Goal: Find contact information: Find contact information

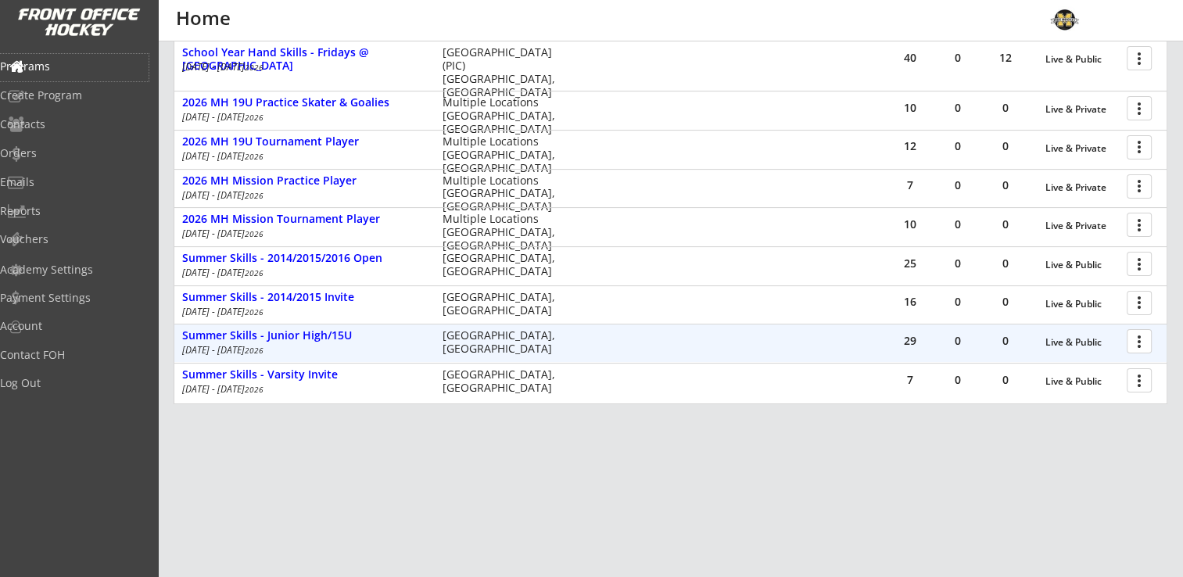
scroll to position [335, 0]
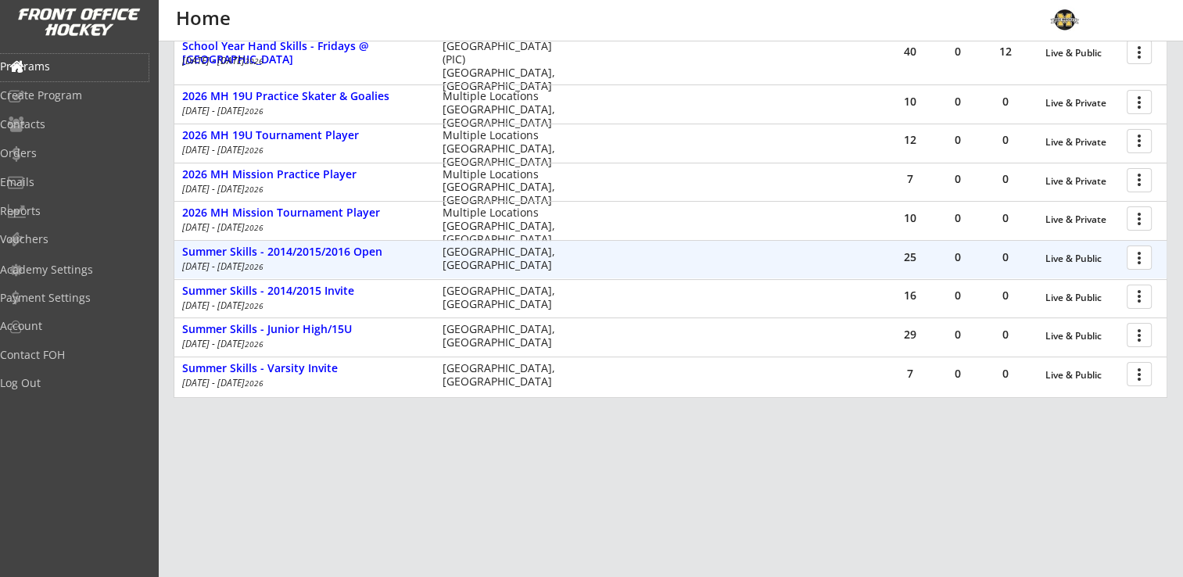
click at [1150, 255] on div at bounding box center [1142, 256] width 27 height 27
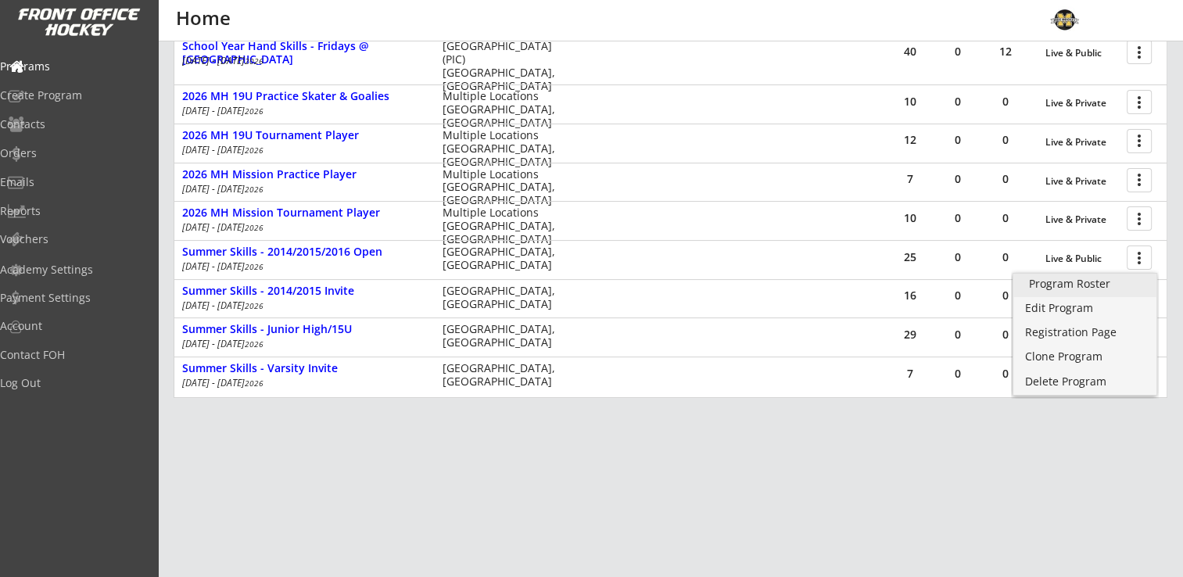
click at [1092, 285] on div "Program Roster" at bounding box center [1085, 283] width 112 height 11
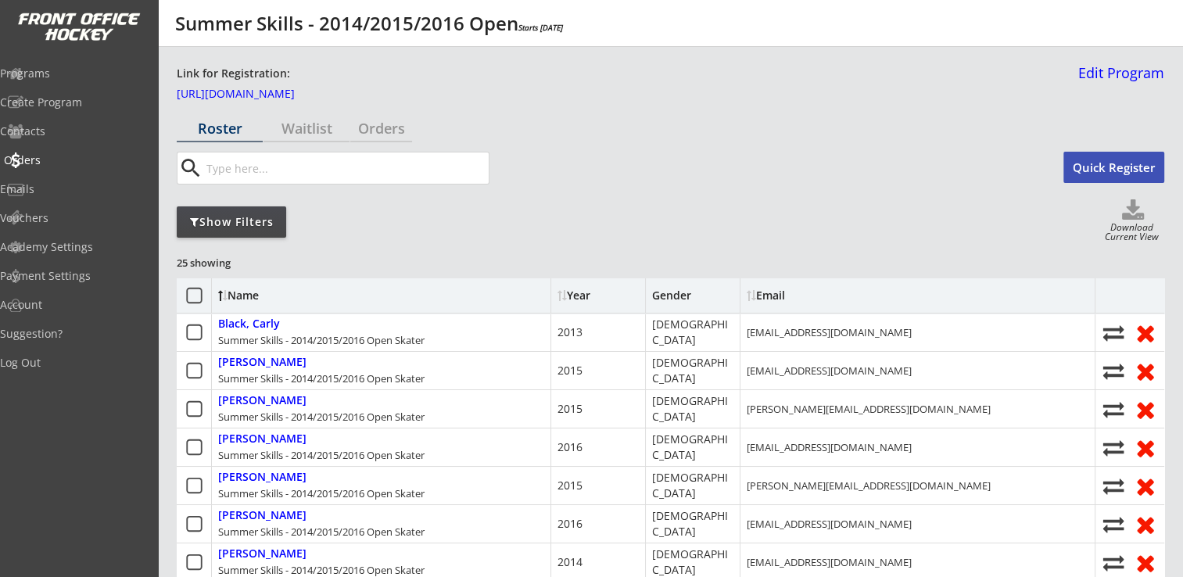
click at [50, 160] on div "Orders" at bounding box center [74, 160] width 141 height 11
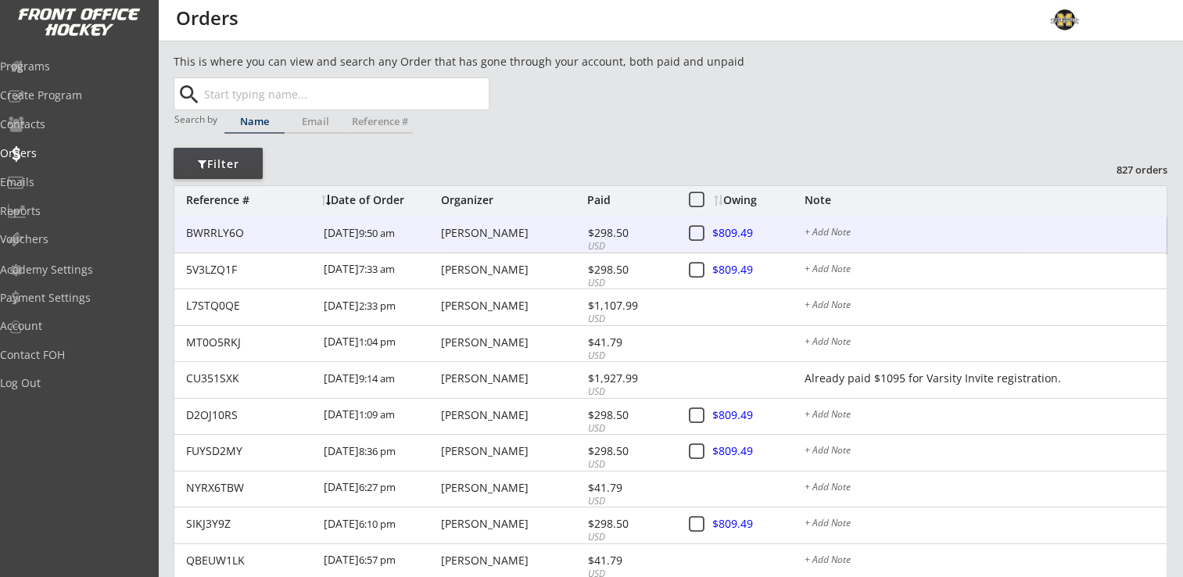
click at [441, 230] on div "[PERSON_NAME]" at bounding box center [512, 233] width 142 height 11
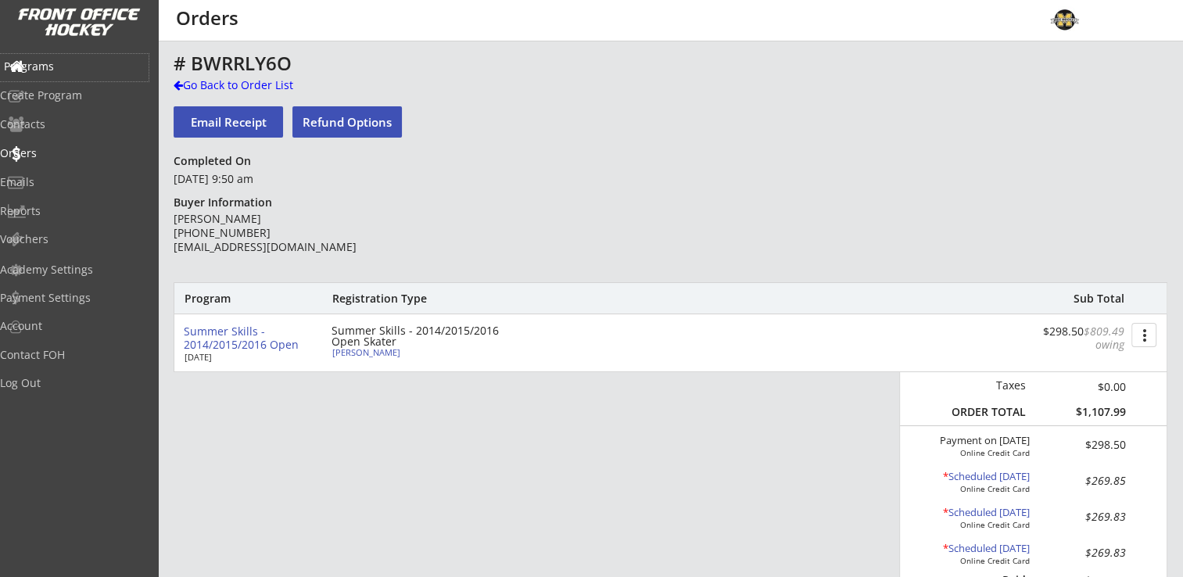
click at [63, 66] on div "Programs" at bounding box center [74, 66] width 141 height 11
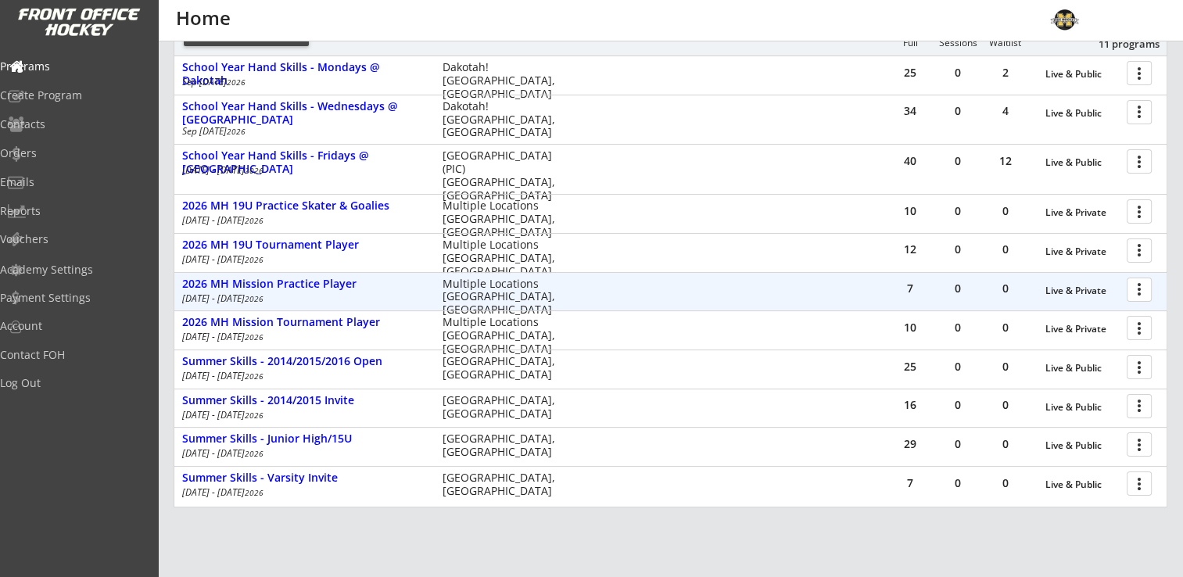
scroll to position [235, 0]
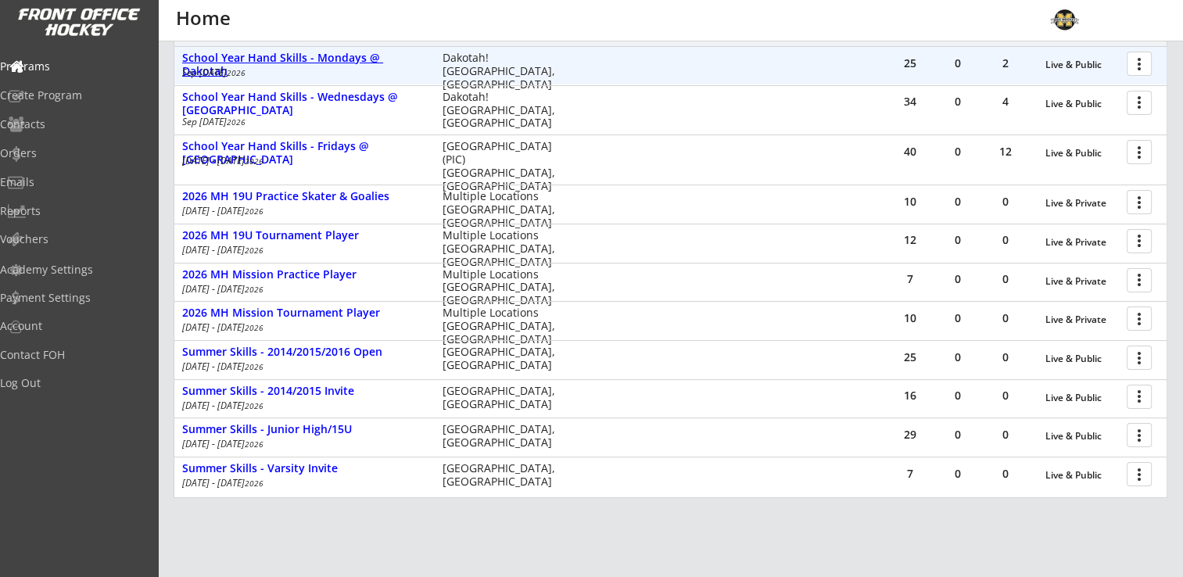
click at [369, 62] on div "School Year Hand Skills - Mondays @ Dakotah" at bounding box center [304, 65] width 244 height 27
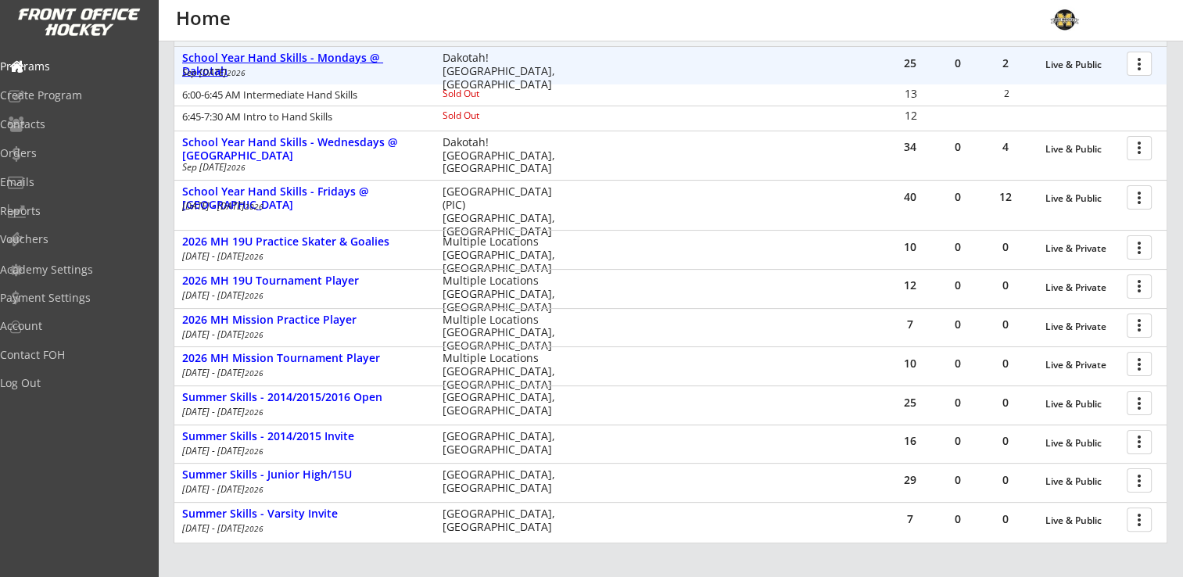
click at [296, 55] on div "School Year Hand Skills - Mondays @ Dakotah" at bounding box center [304, 65] width 244 height 27
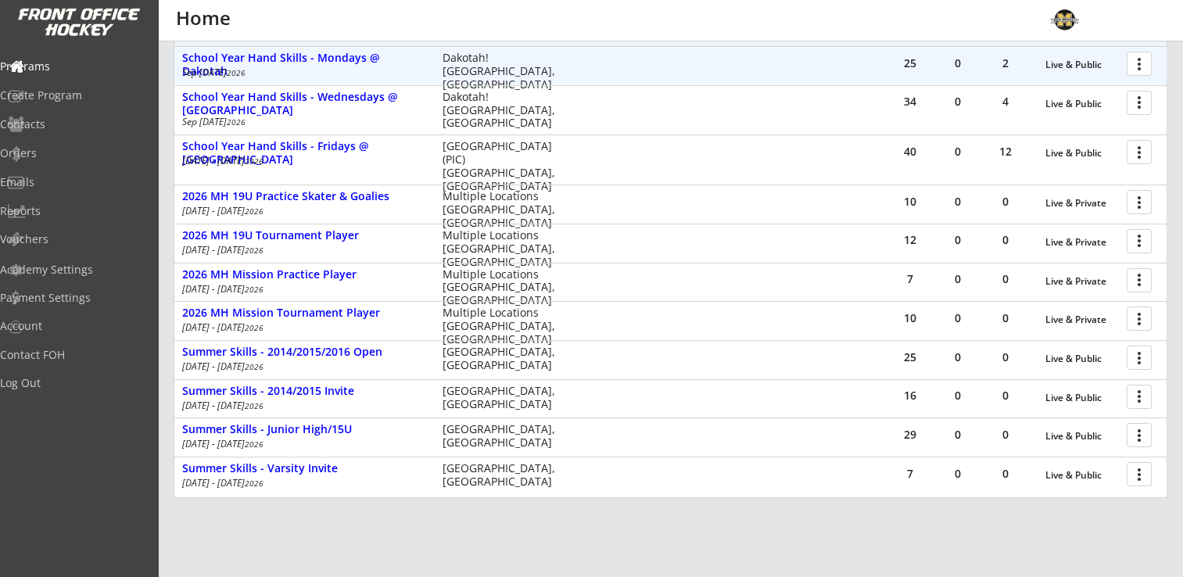
click at [1144, 59] on div at bounding box center [1142, 62] width 27 height 27
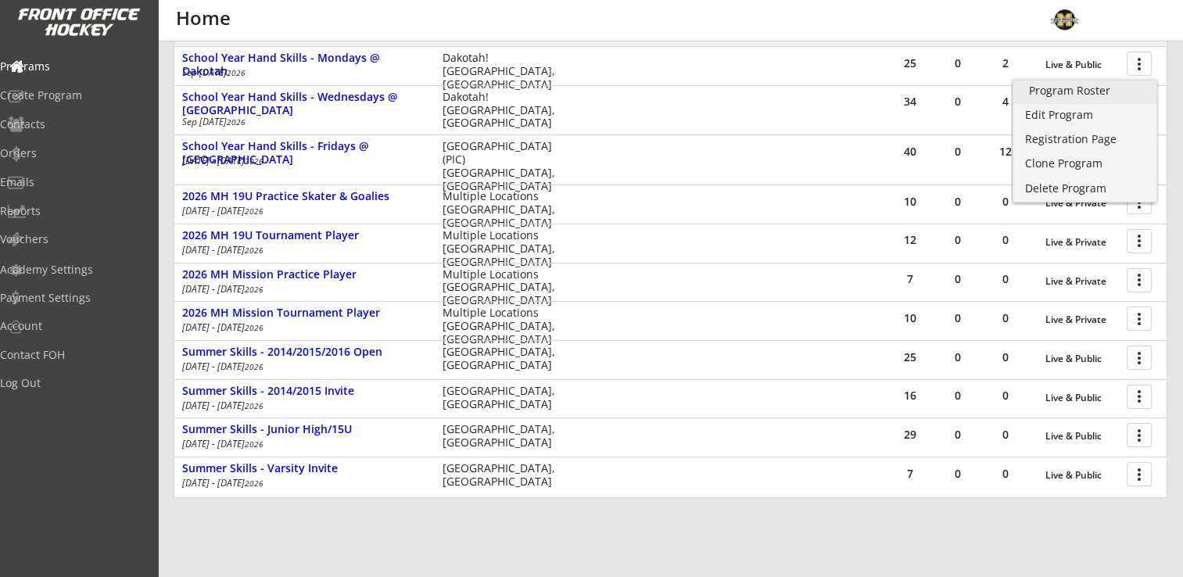
click at [1068, 98] on link "Program Roster" at bounding box center [1085, 92] width 143 height 23
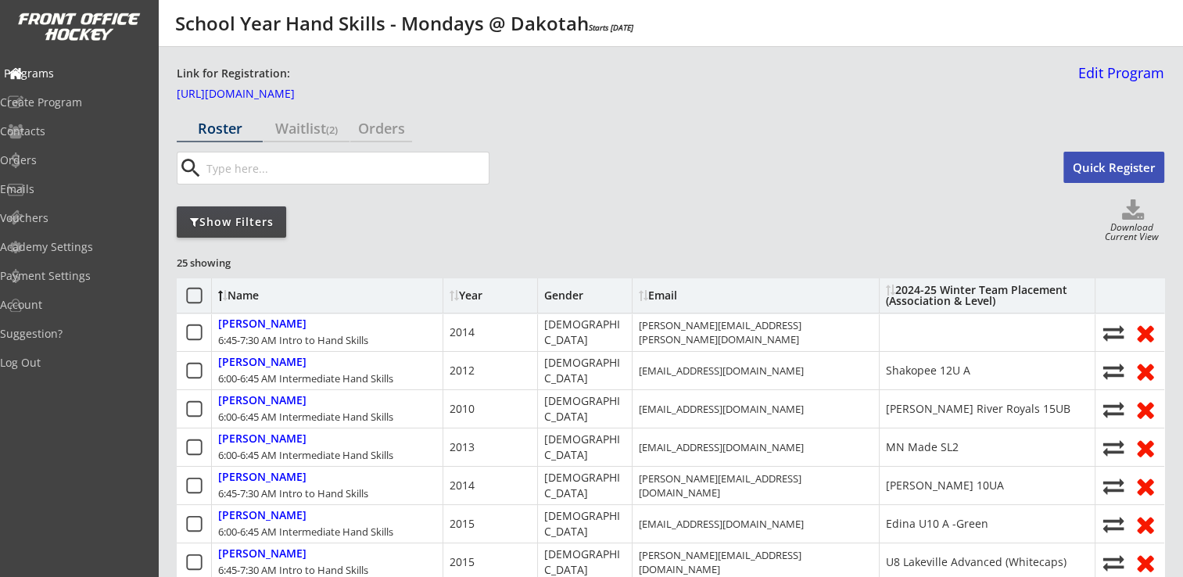
click at [56, 73] on div "Programs" at bounding box center [74, 73] width 141 height 11
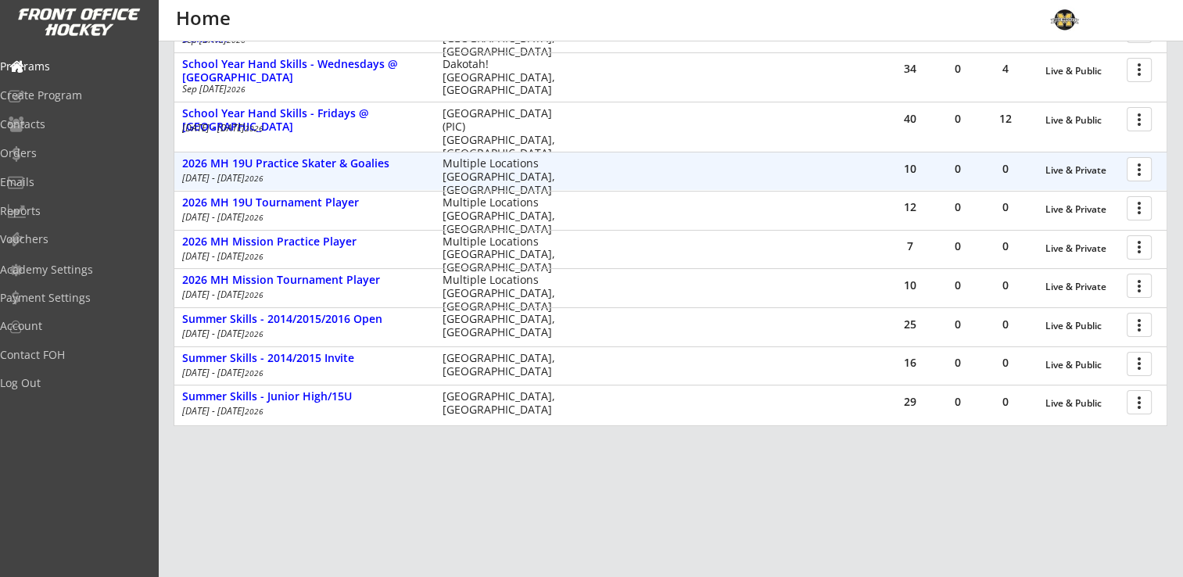
scroll to position [296, 0]
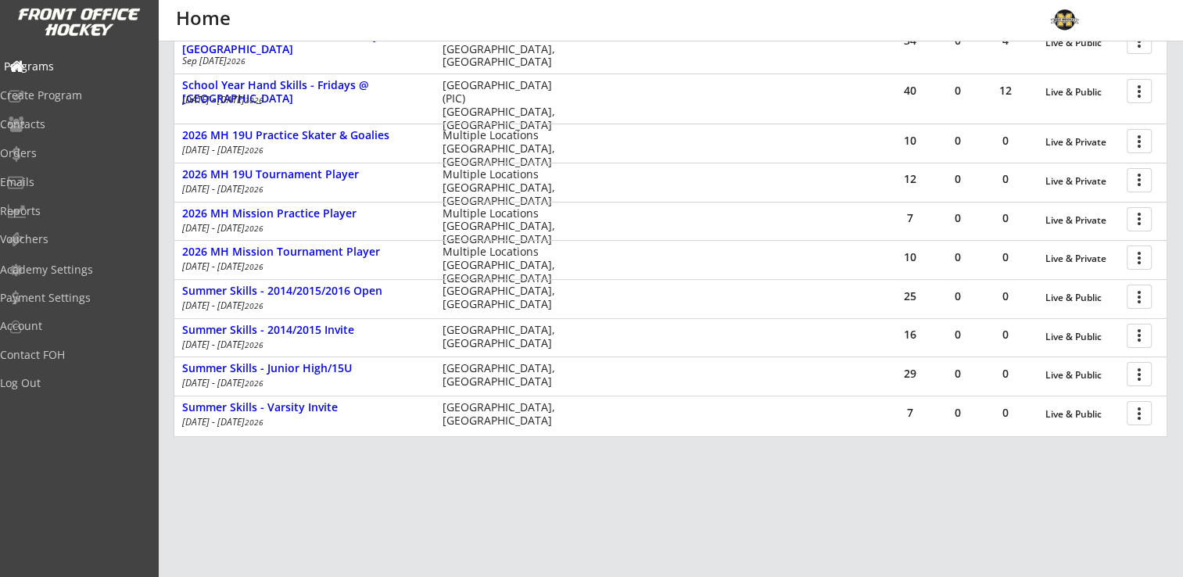
click at [38, 61] on div "Programs" at bounding box center [74, 66] width 141 height 11
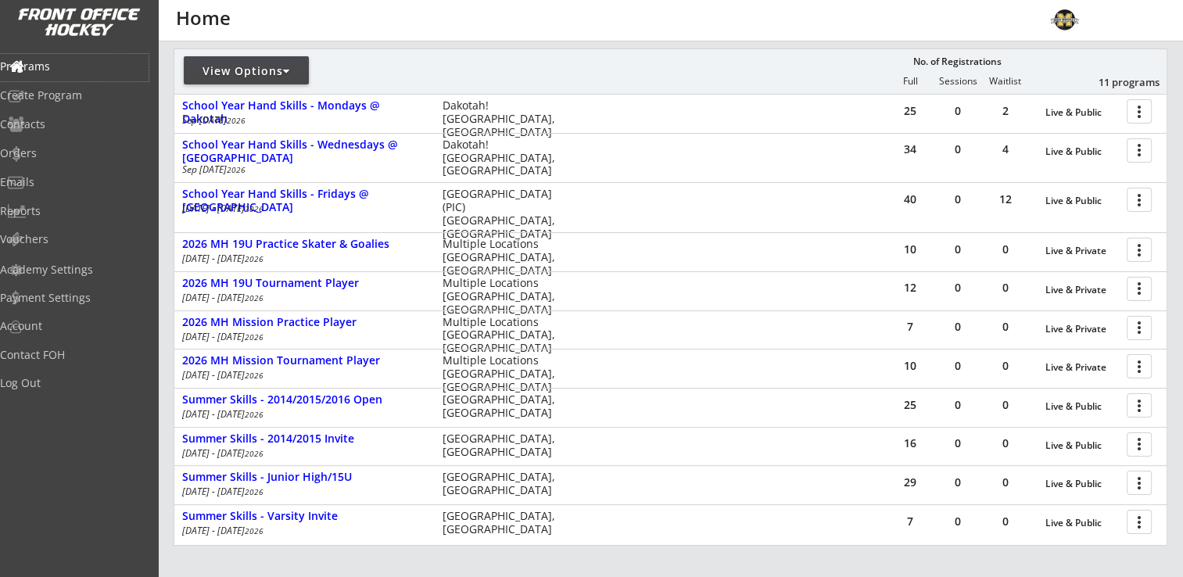
scroll to position [178, 0]
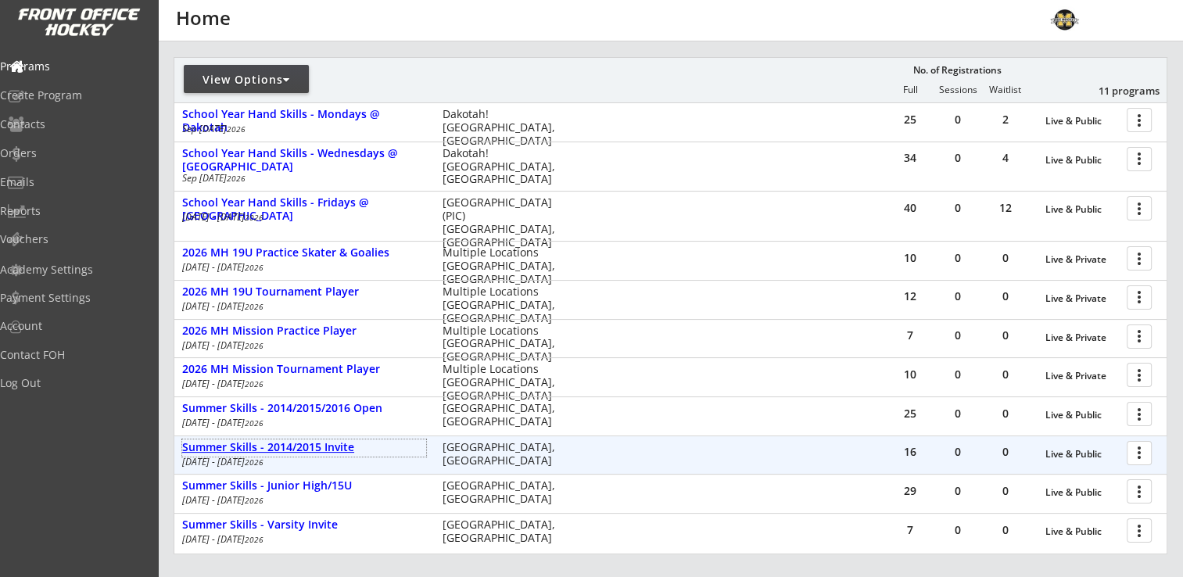
click at [299, 444] on div "Summer Skills - 2014/2015 Invite" at bounding box center [304, 447] width 244 height 13
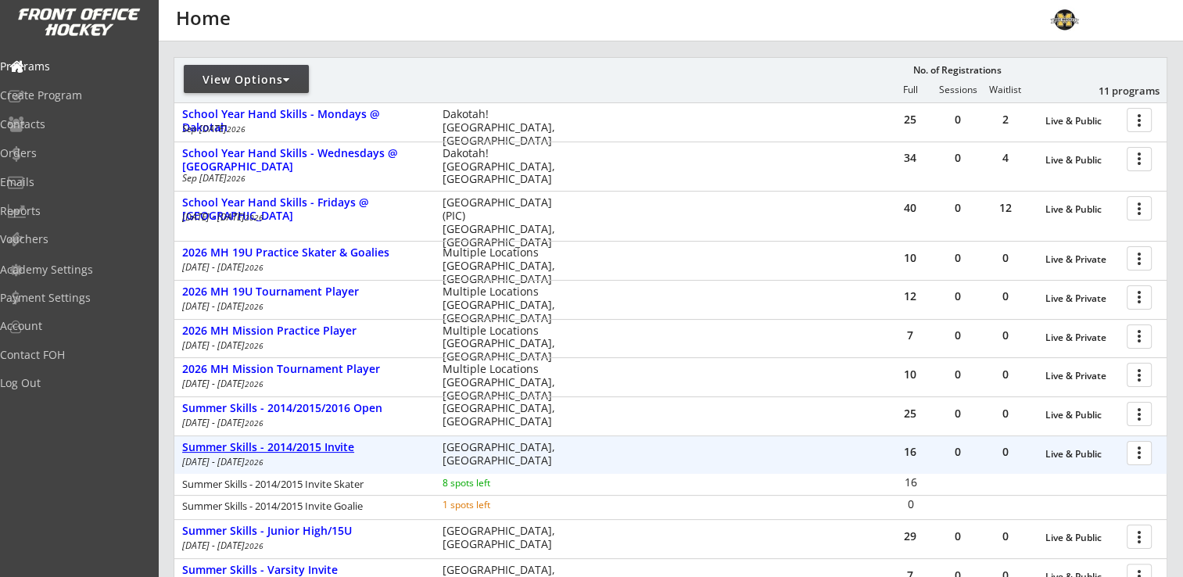
click at [299, 444] on div "Summer Skills - 2014/2015 Invite" at bounding box center [304, 447] width 244 height 13
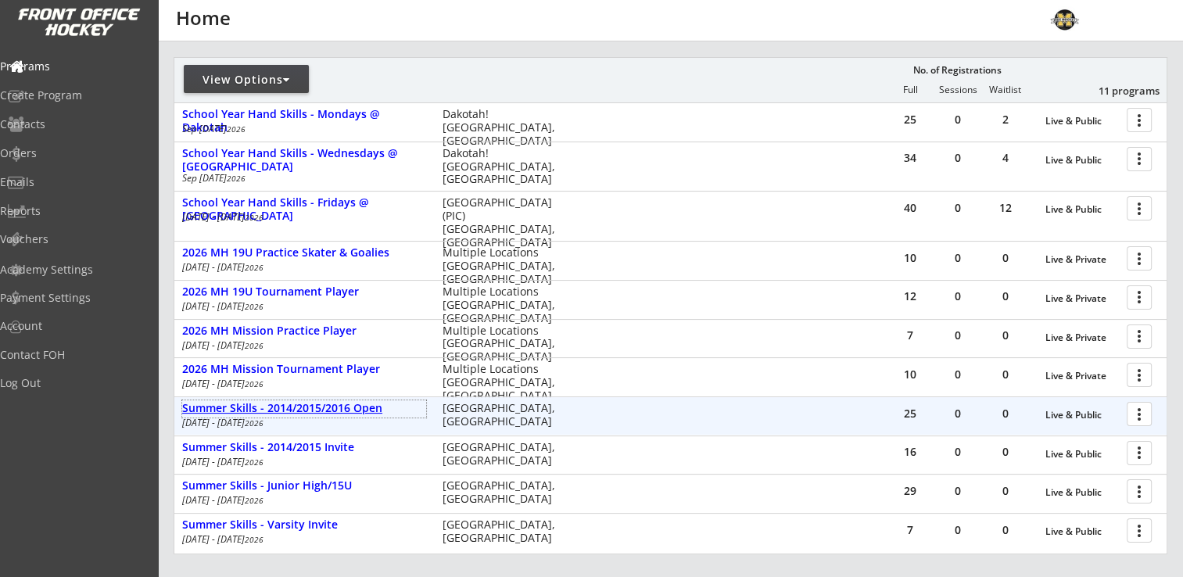
click at [296, 402] on div "Summer Skills - 2014/2015/2016 Open" at bounding box center [304, 408] width 244 height 13
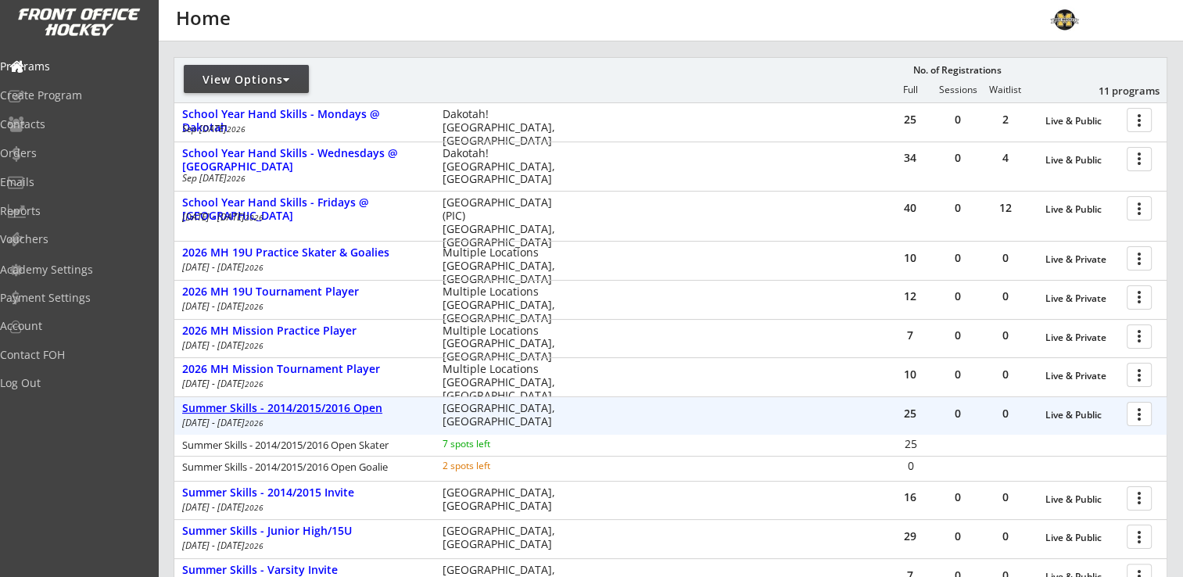
click at [296, 402] on div "Summer Skills - 2014/2015/2016 Open" at bounding box center [304, 408] width 244 height 13
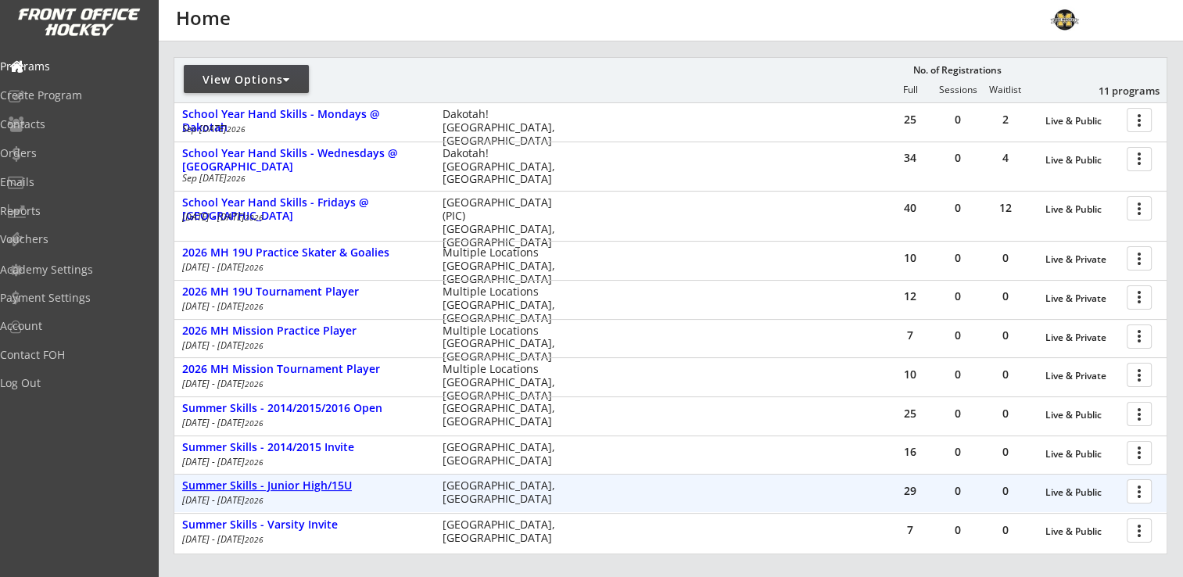
click at [287, 486] on div "Summer Skills - Junior High/15U" at bounding box center [304, 485] width 244 height 13
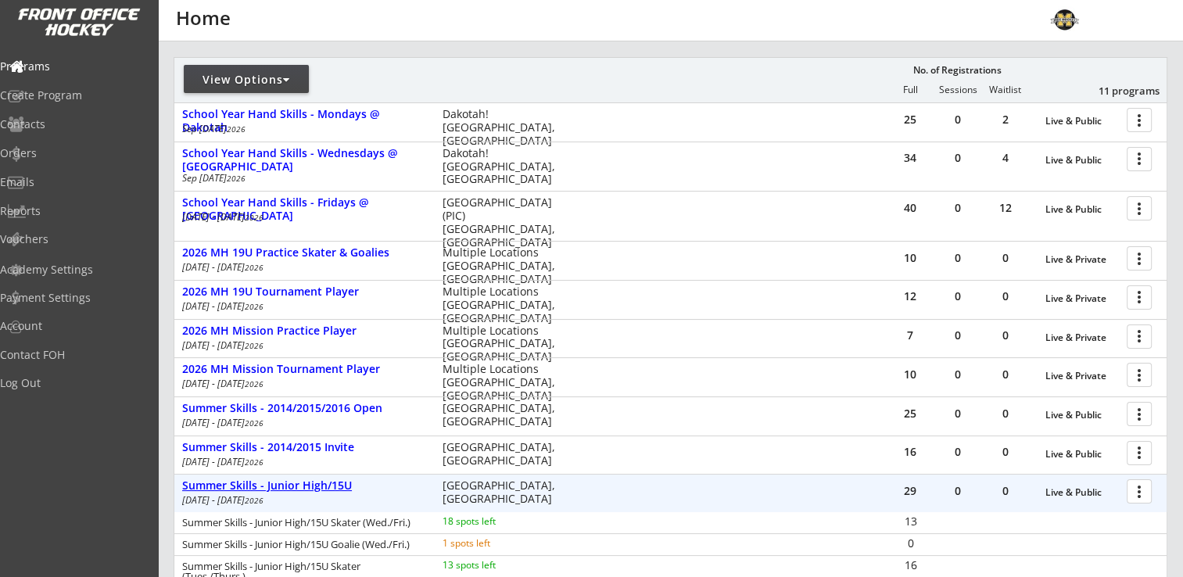
click at [287, 486] on div "Summer Skills - Junior High/15U" at bounding box center [304, 485] width 244 height 13
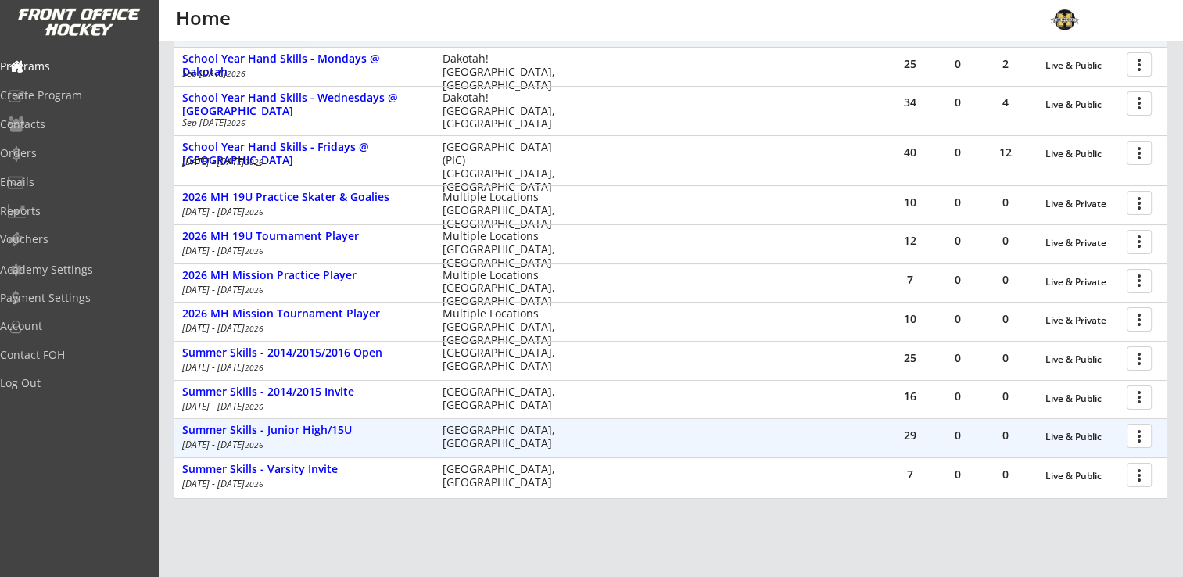
scroll to position [335, 0]
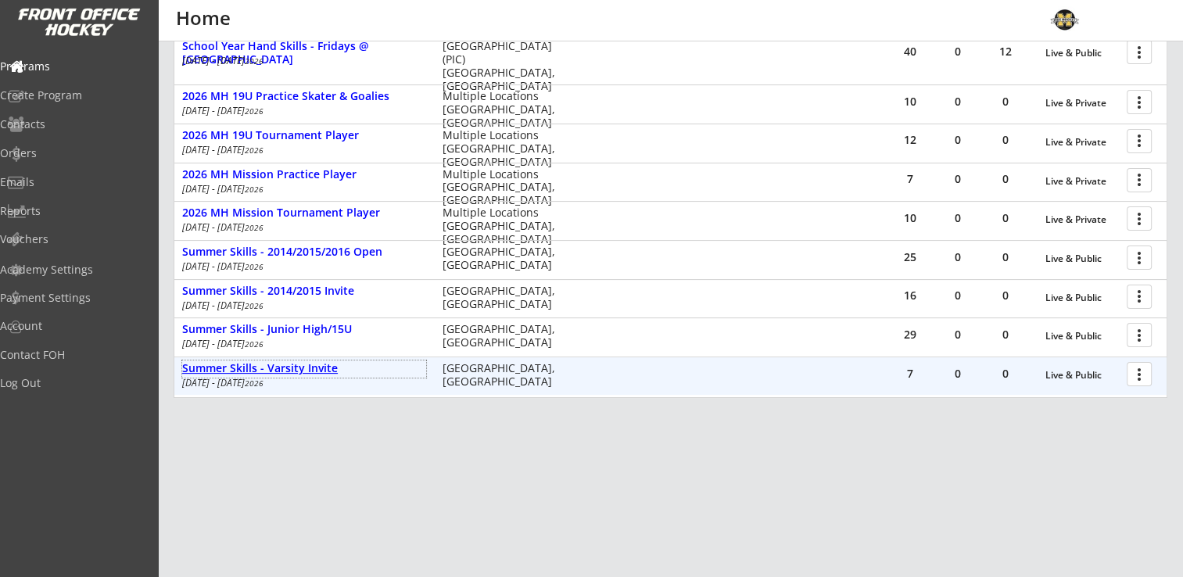
click at [311, 372] on div "Summer Skills - Varsity Invite" at bounding box center [304, 368] width 244 height 13
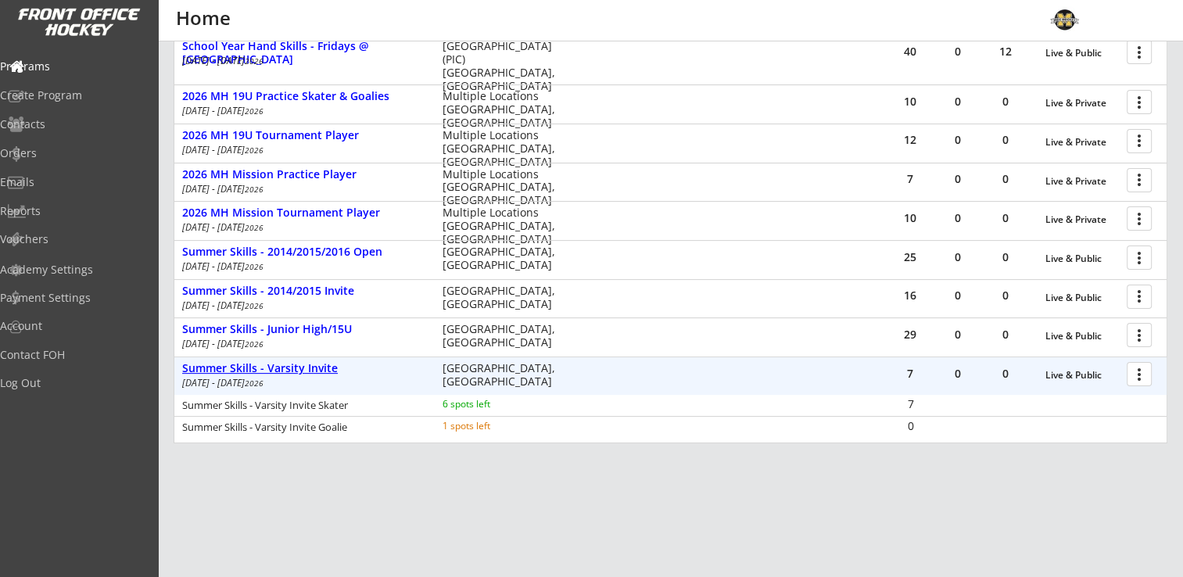
click at [311, 372] on div "Summer Skills - Varsity Invite" at bounding box center [304, 368] width 244 height 13
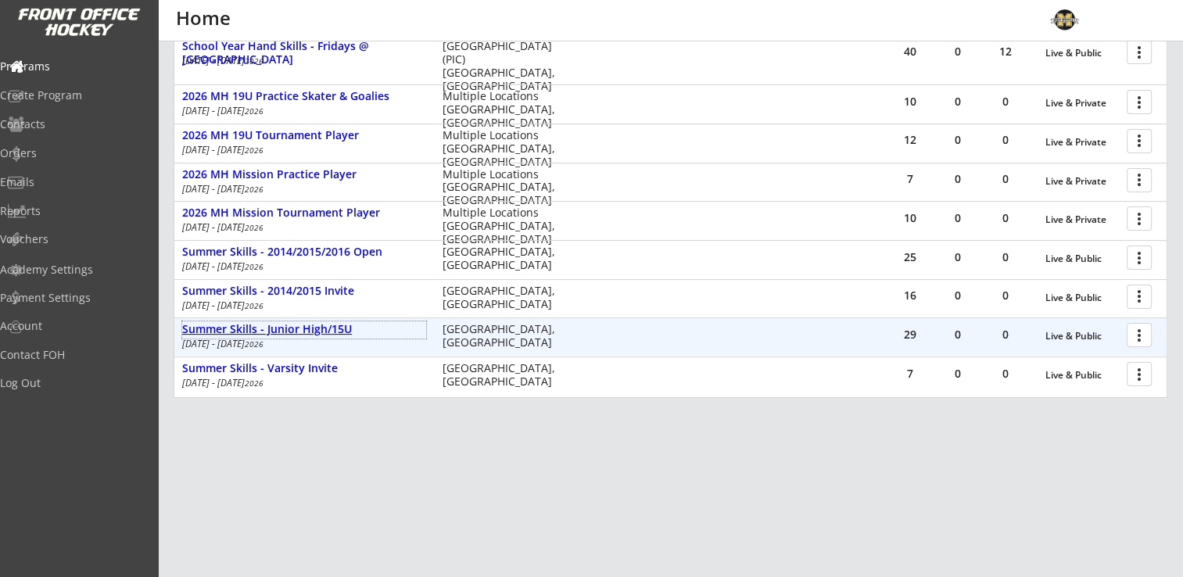
click at [320, 324] on div "Summer Skills - Junior High/15U" at bounding box center [304, 329] width 244 height 13
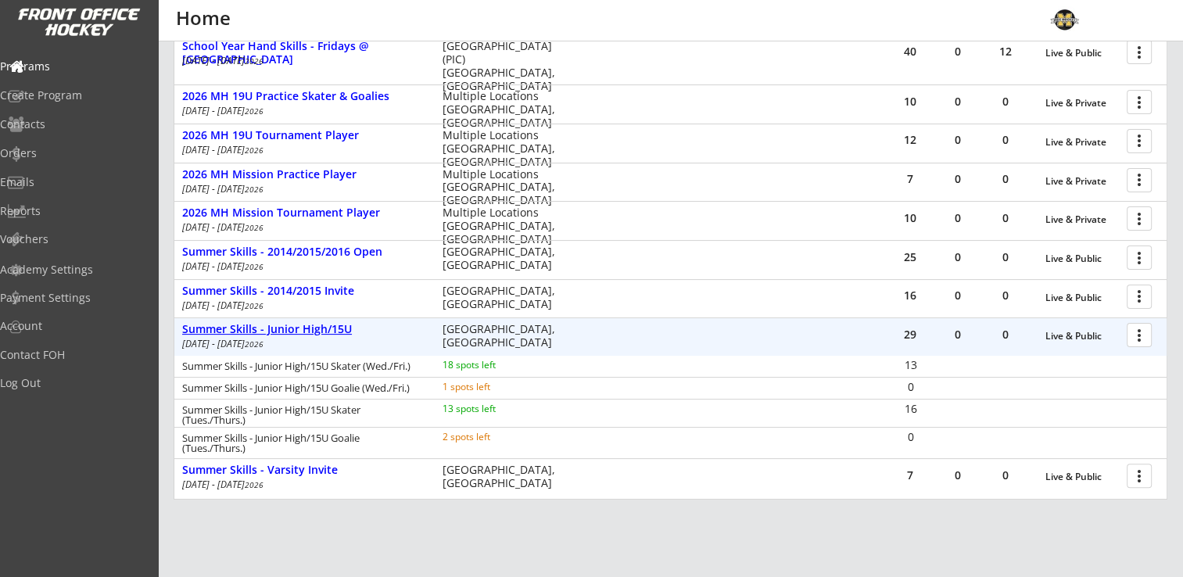
click at [320, 324] on div "Summer Skills - Junior High/15U" at bounding box center [304, 329] width 244 height 13
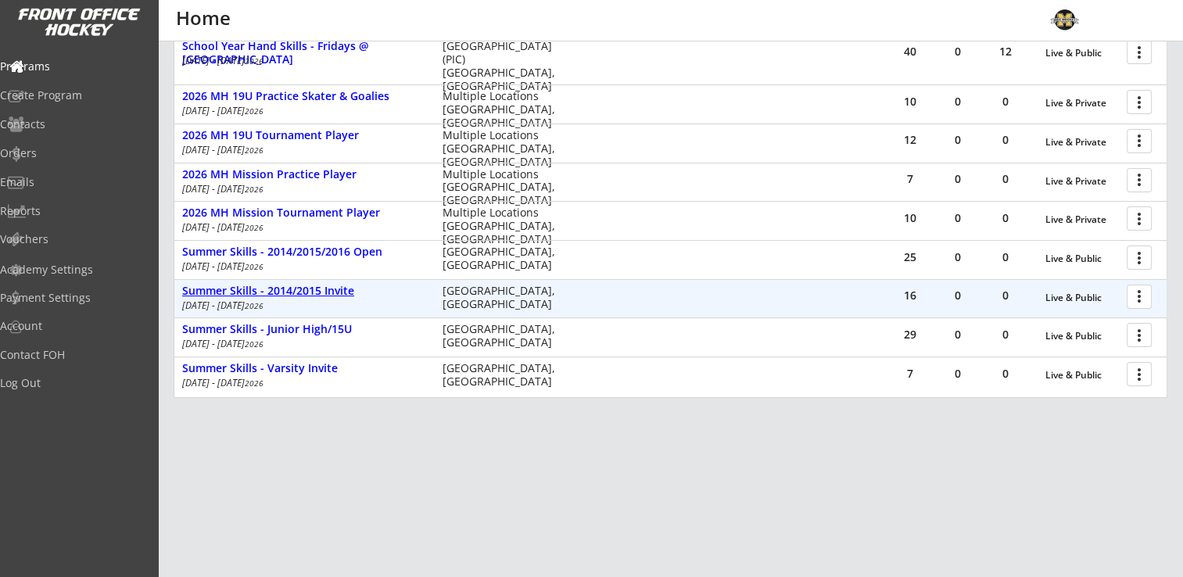
click at [300, 289] on div "Summer Skills - 2014/2015 Invite" at bounding box center [304, 291] width 244 height 13
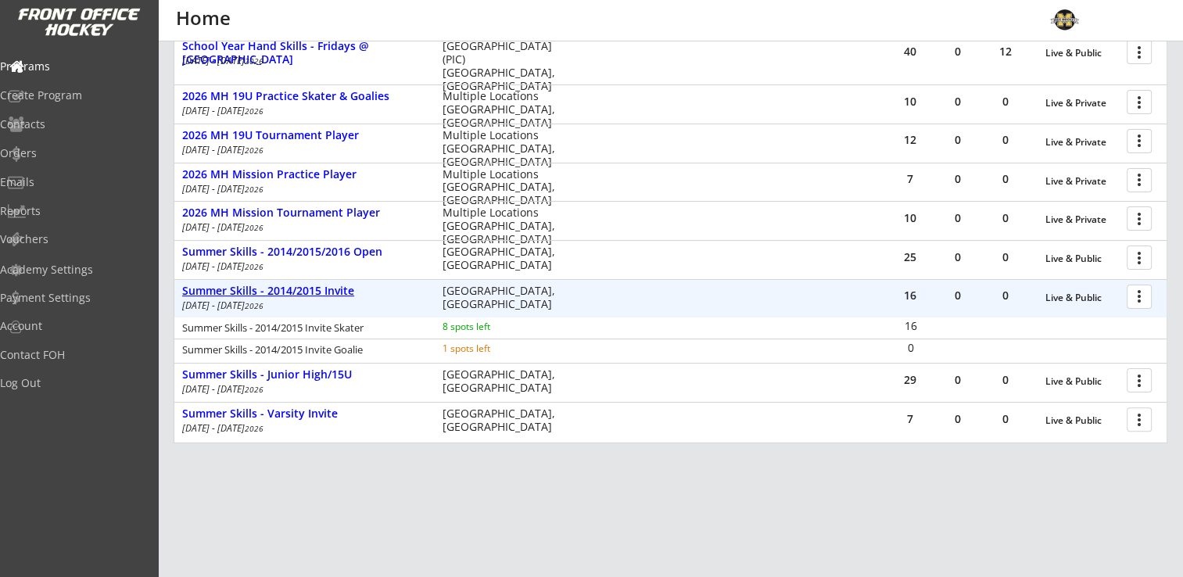
click at [300, 289] on div "Summer Skills - 2014/2015 Invite" at bounding box center [304, 291] width 244 height 13
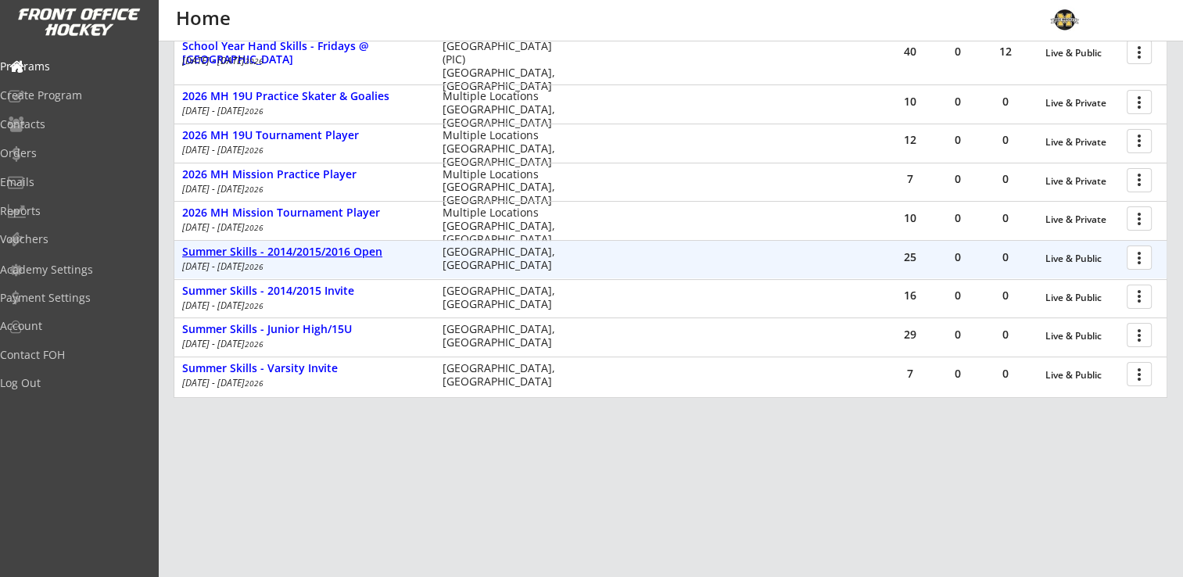
click at [296, 250] on div "Summer Skills - 2014/2015/2016 Open" at bounding box center [304, 252] width 244 height 13
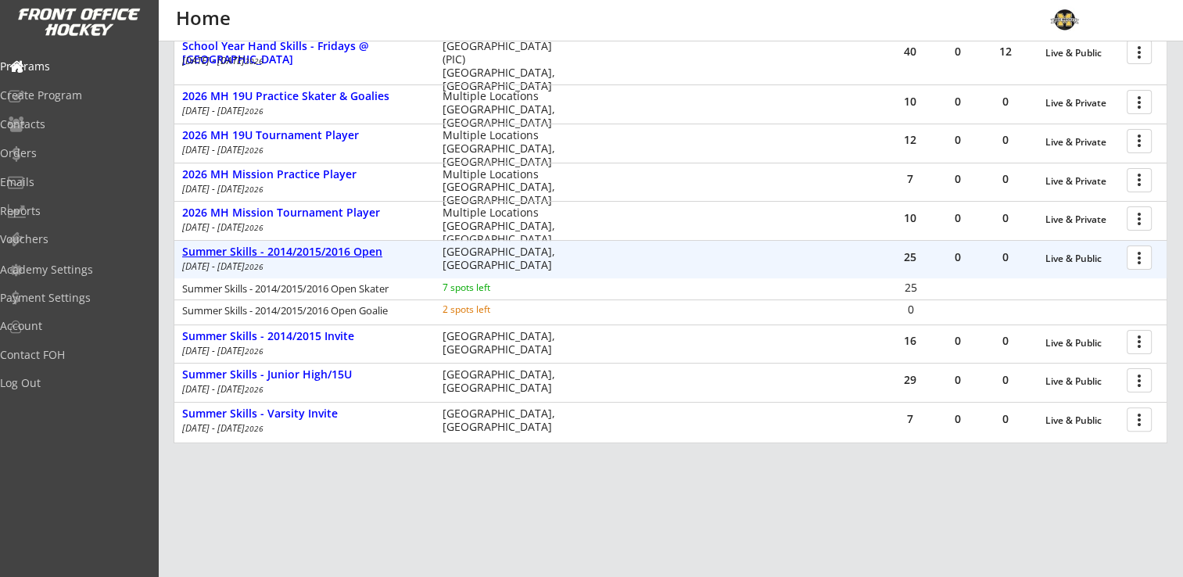
click at [296, 250] on div "Summer Skills - 2014/2015/2016 Open" at bounding box center [304, 252] width 244 height 13
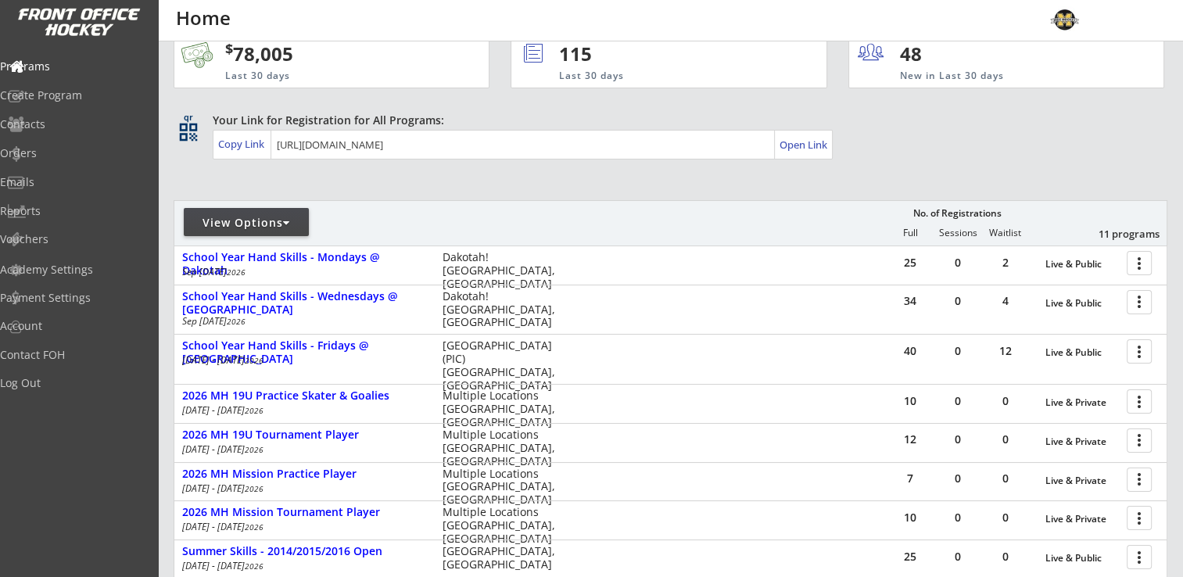
scroll to position [0, 0]
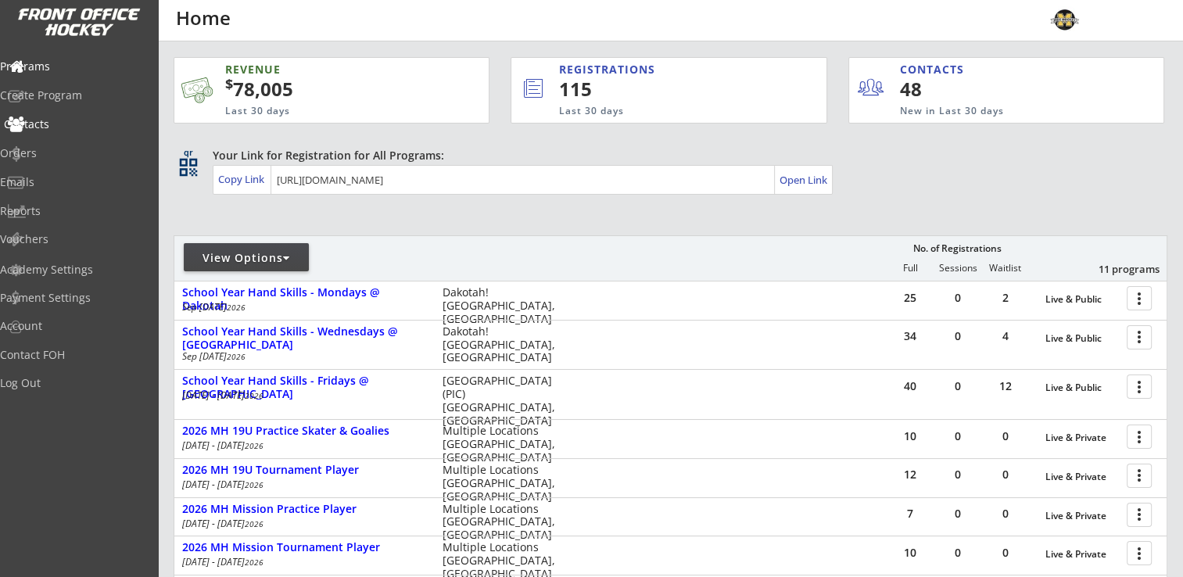
click at [56, 122] on div "Contacts" at bounding box center [74, 124] width 141 height 11
select select ""Players""
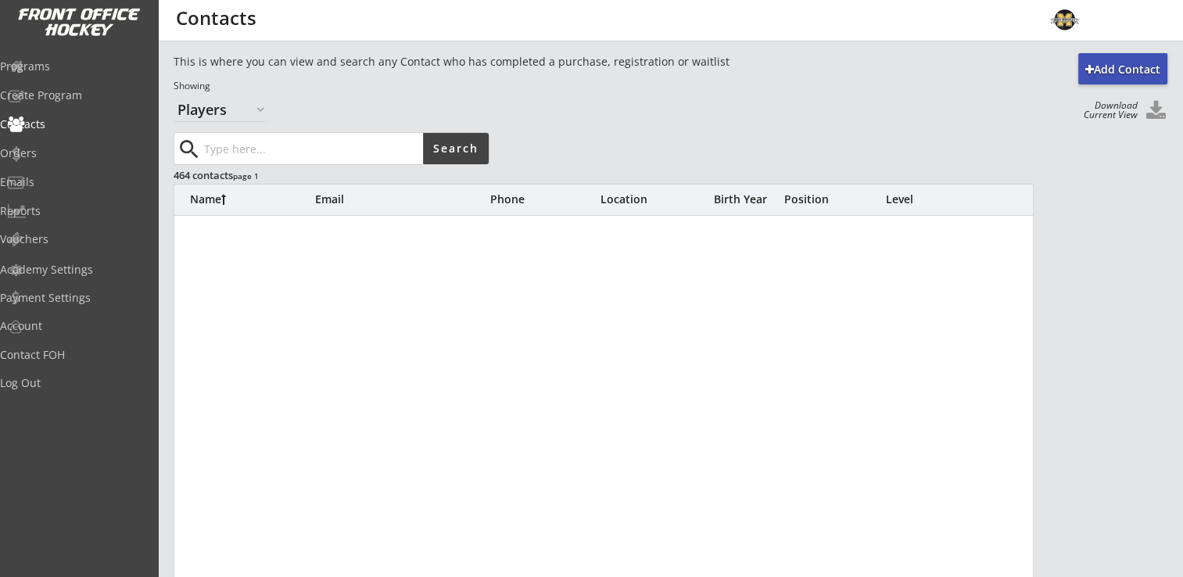
click at [273, 150] on input "input" at bounding box center [312, 148] width 222 height 31
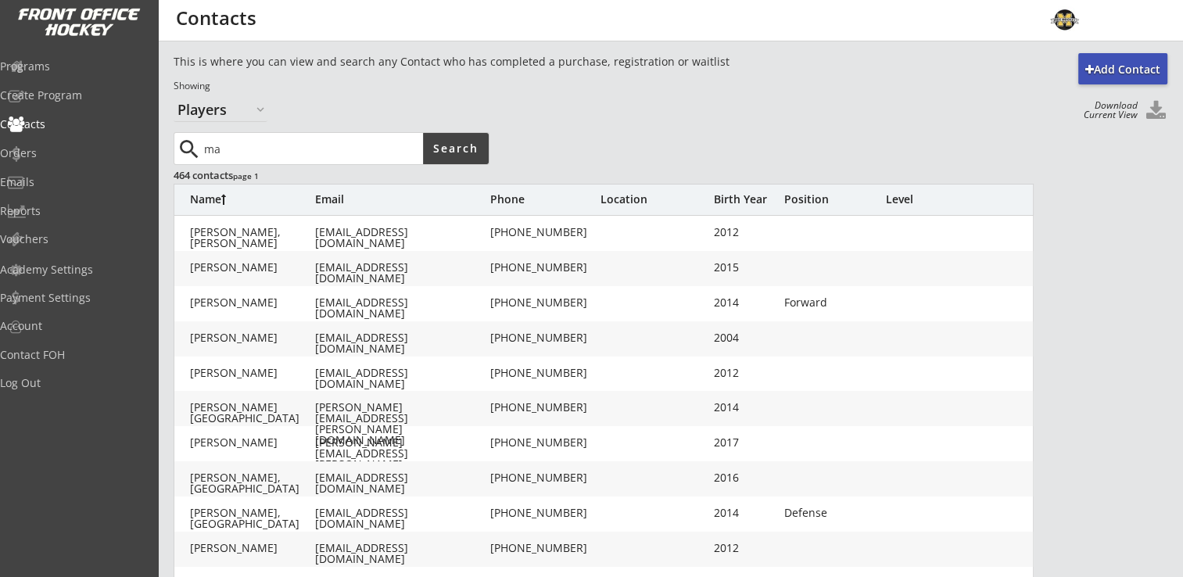
type input "ma"
click at [52, 152] on div "Orders" at bounding box center [74, 153] width 141 height 11
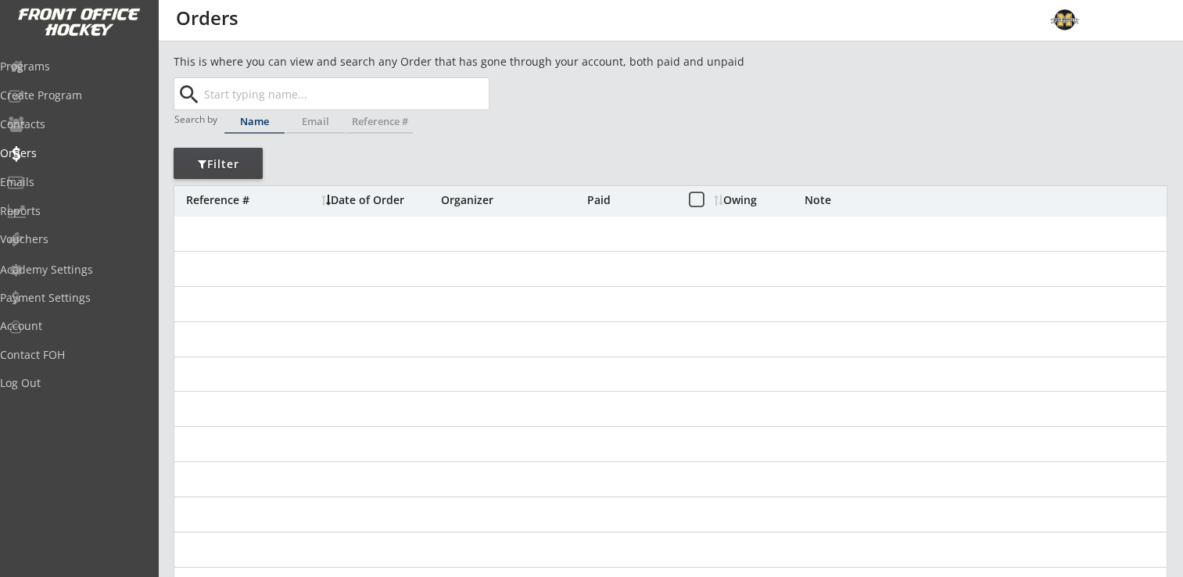
click at [278, 94] on input "text" at bounding box center [345, 93] width 288 height 31
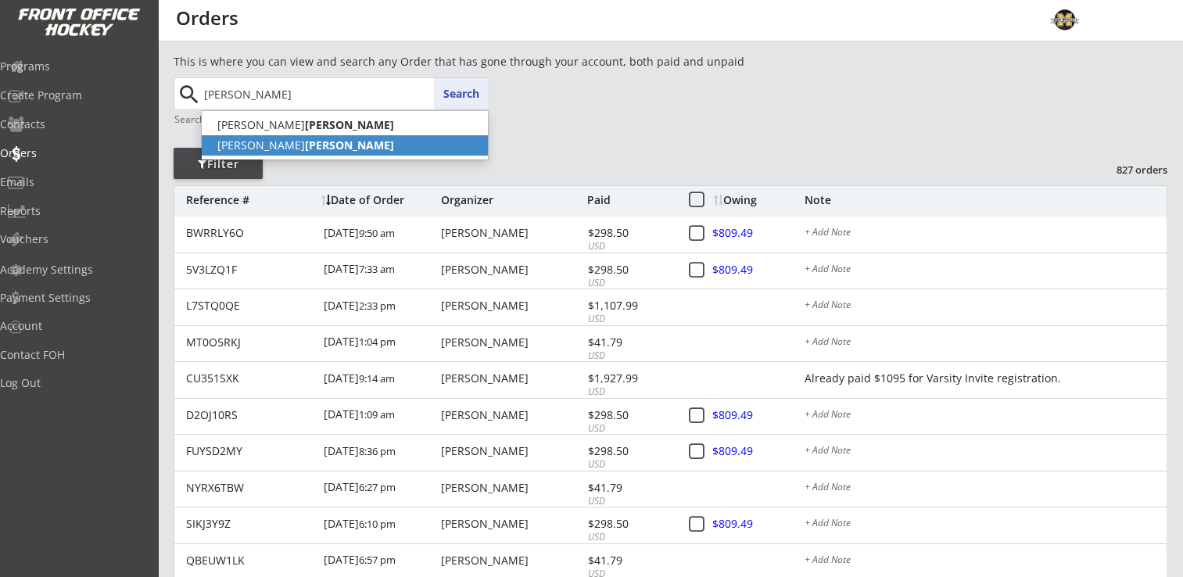
click at [305, 149] on strong "[PERSON_NAME]" at bounding box center [349, 145] width 89 height 15
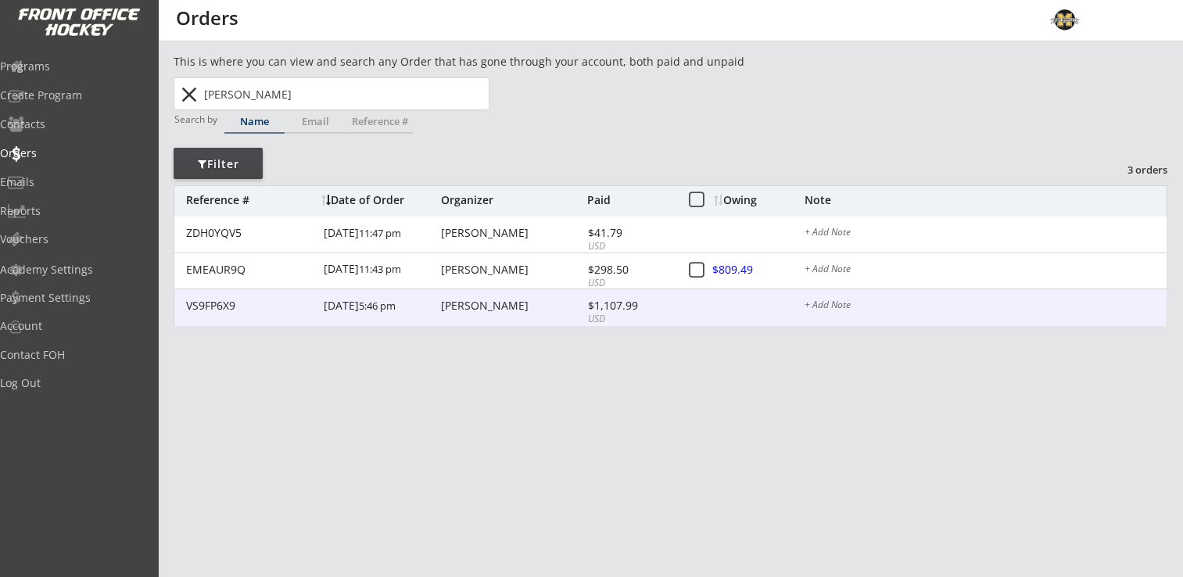
type input "[PERSON_NAME]"
click at [487, 308] on div "[PERSON_NAME]" at bounding box center [512, 305] width 142 height 11
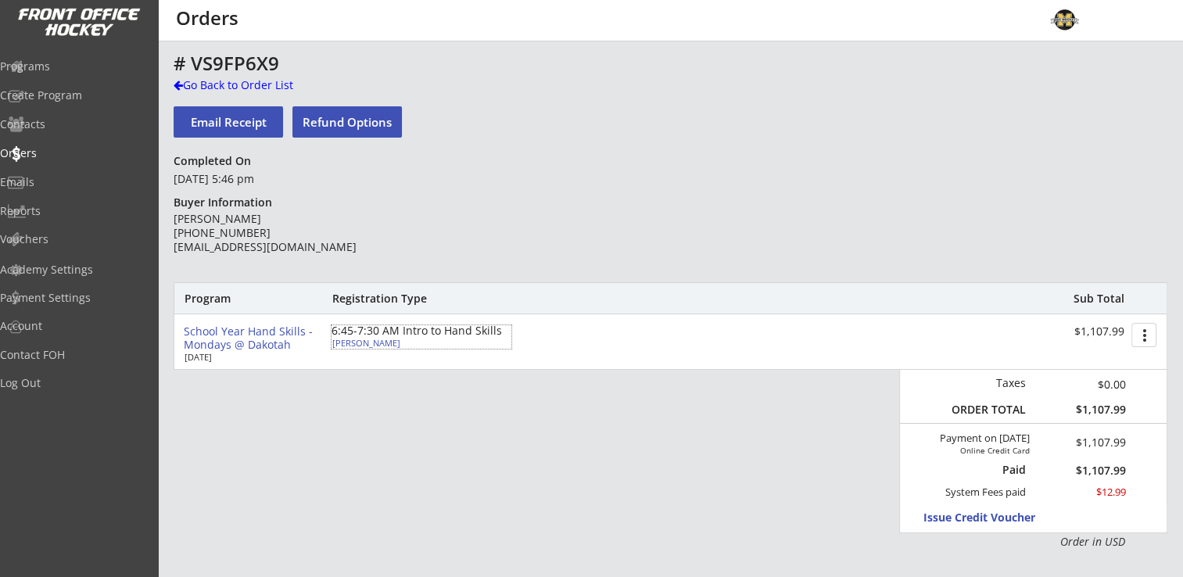
click at [356, 343] on div "[PERSON_NAME]" at bounding box center [419, 343] width 174 height 9
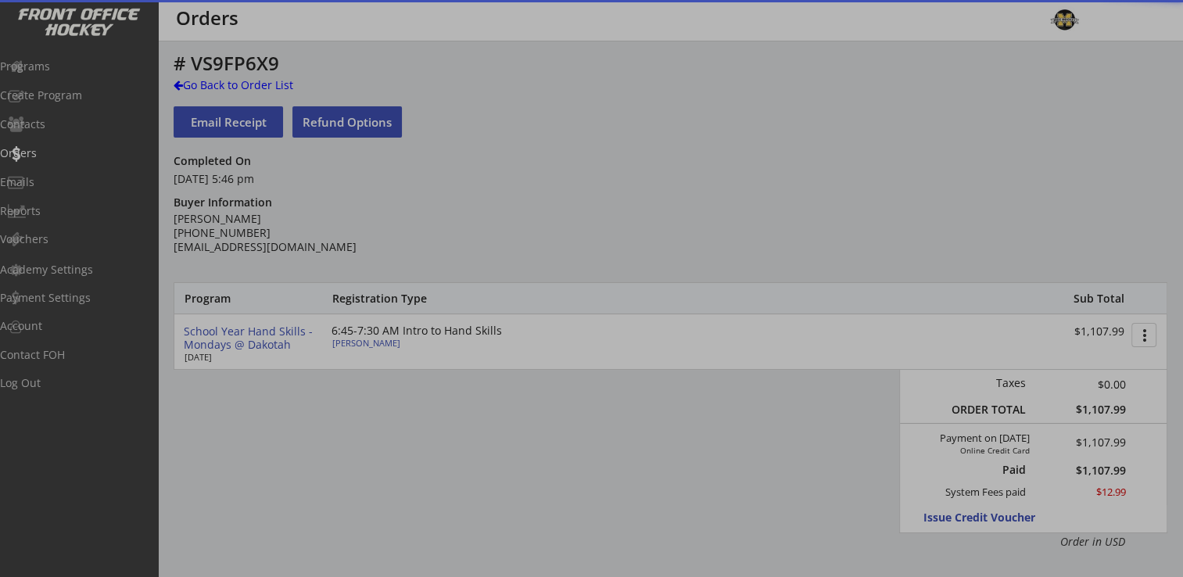
type input "[DEMOGRAPHIC_DATA]"
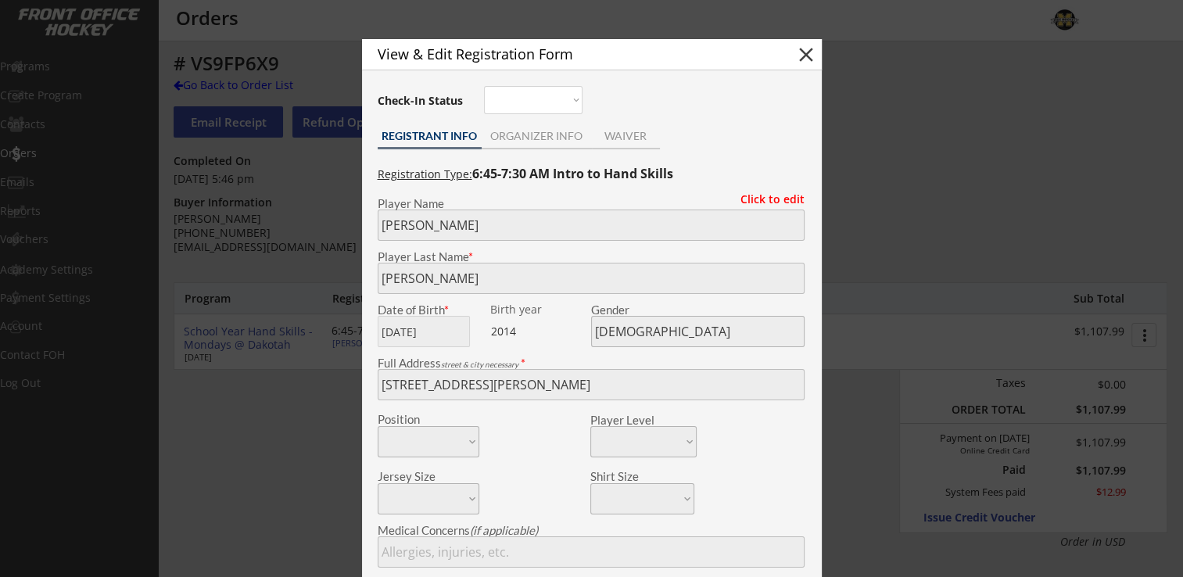
click at [535, 131] on div "ORGANIZER INFO" at bounding box center [537, 136] width 110 height 11
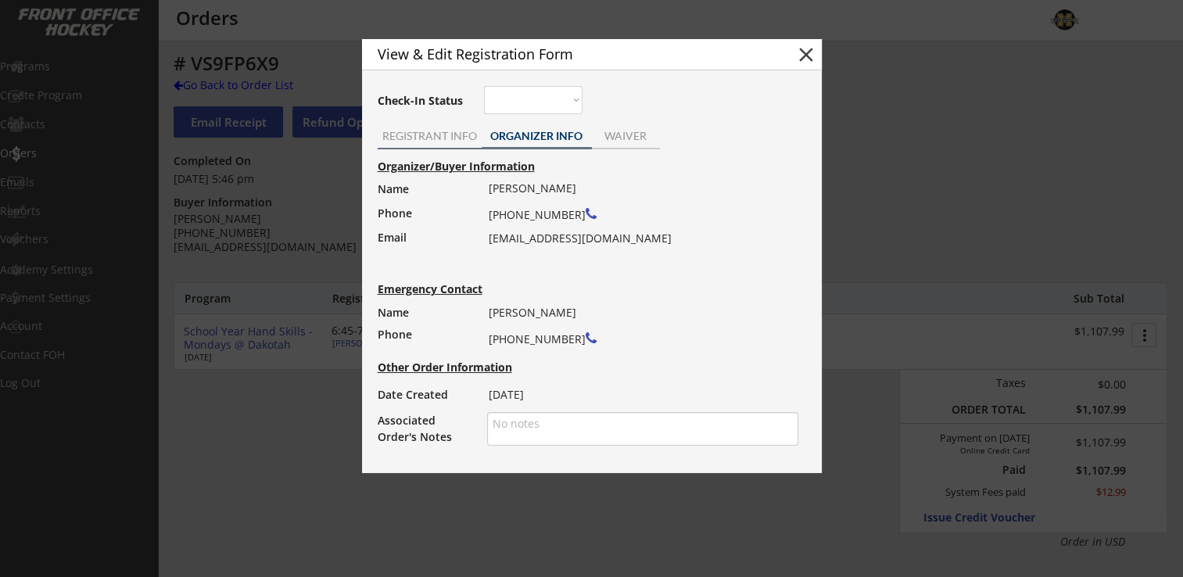
click at [411, 135] on div "REGISTRANT INFO" at bounding box center [430, 136] width 104 height 11
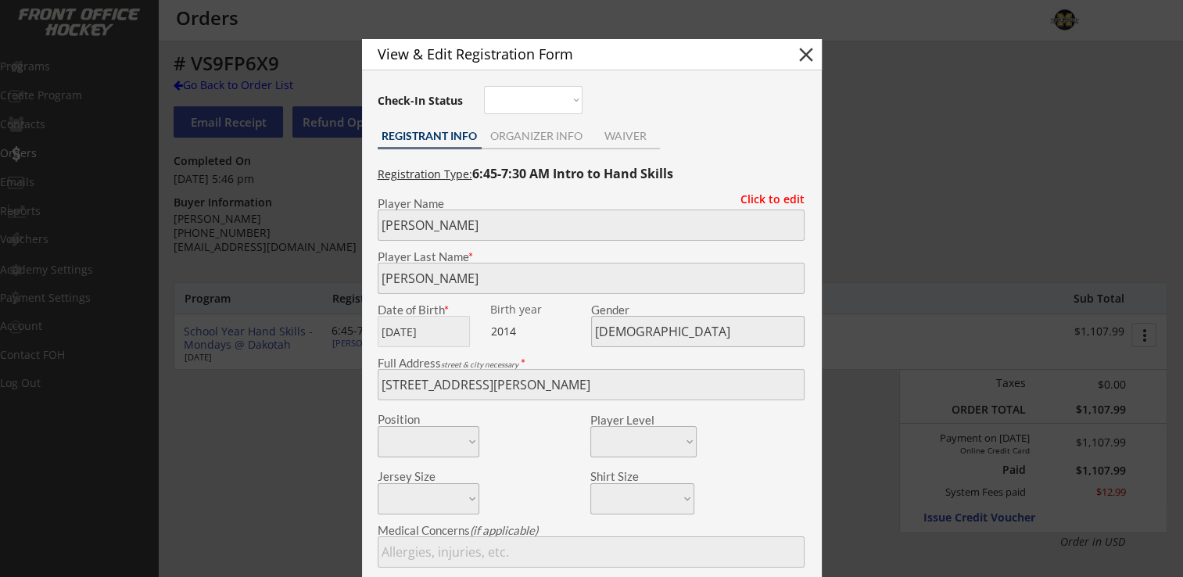
click at [802, 57] on button "close" at bounding box center [806, 54] width 23 height 23
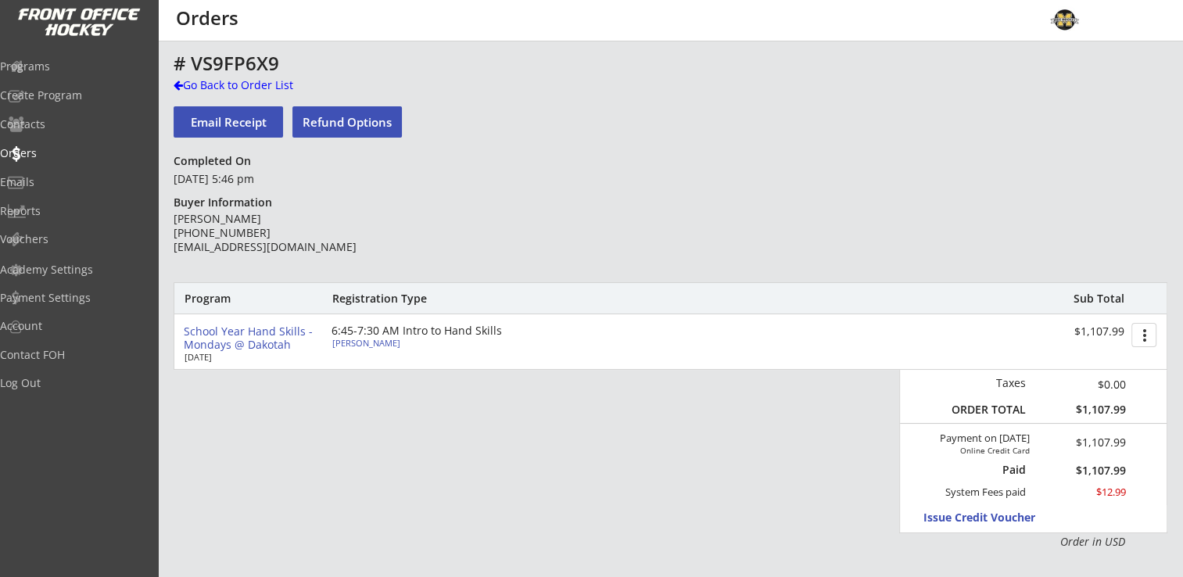
click at [362, 332] on div "6:45-7:30 AM Intro to Hand Skills" at bounding box center [422, 330] width 180 height 11
type input "[PERSON_NAME]"
type input "[DATE]"
type input "[DEMOGRAPHIC_DATA]"
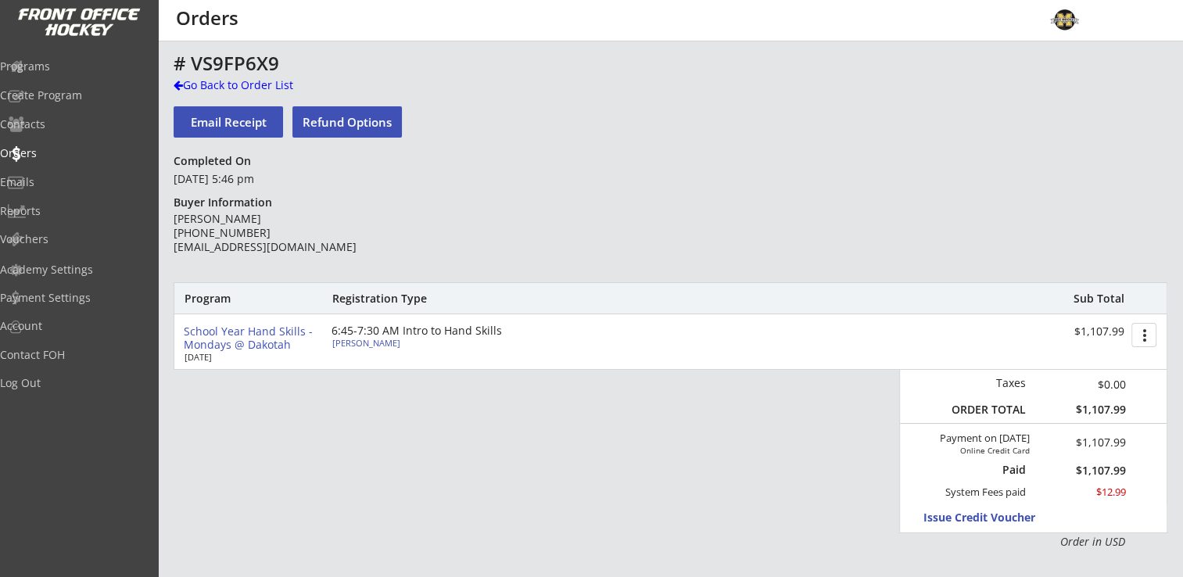
type input "[STREET_ADDRESS][PERSON_NAME]"
type input "[PERSON_NAME]"
type input "[PHONE_NUMBER]"
type input "[PERSON_NAME] warriors 10ub1"
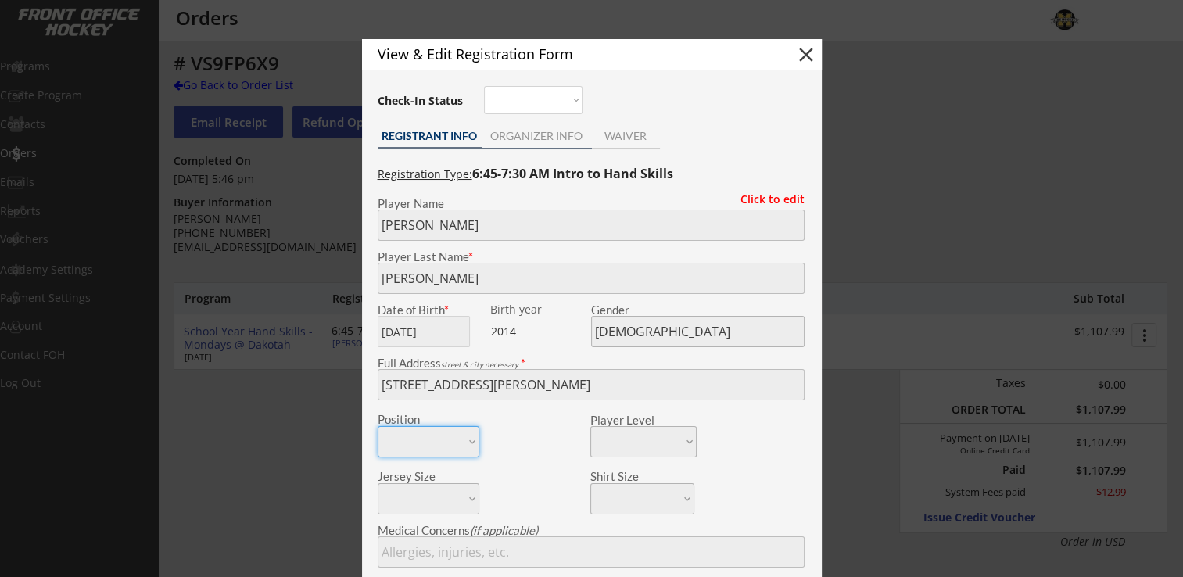
click at [552, 138] on div "ORGANIZER INFO" at bounding box center [537, 136] width 110 height 11
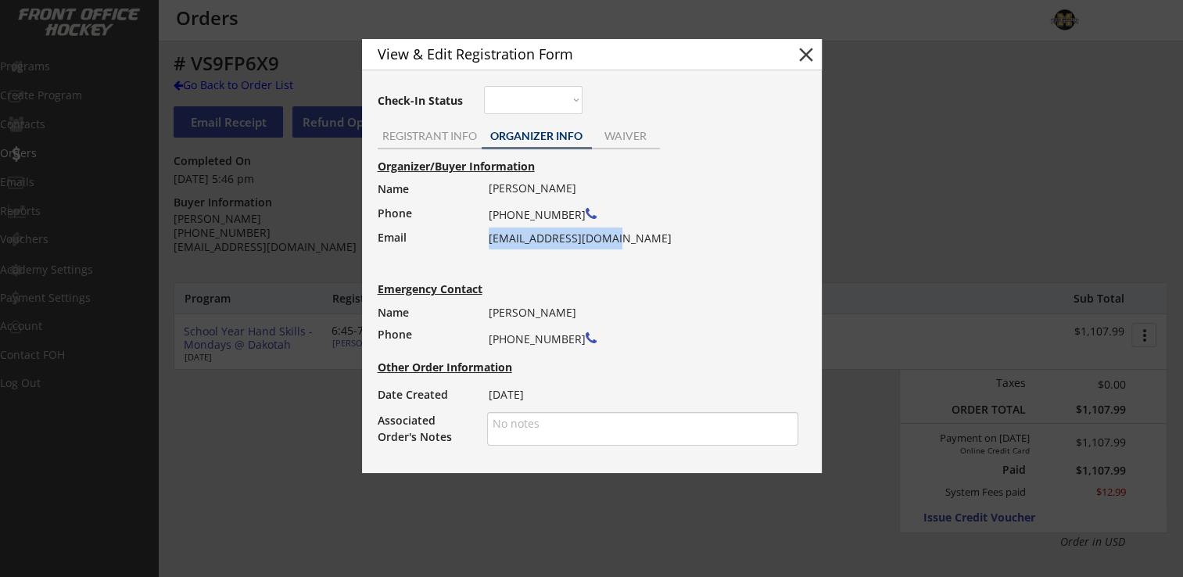
drag, startPoint x: 489, startPoint y: 238, endPoint x: 625, endPoint y: 235, distance: 136.1
click at [625, 235] on div "[PERSON_NAME] [PHONE_NUMBER] [EMAIL_ADDRESS][DOMAIN_NAME]" at bounding box center [639, 214] width 300 height 72
drag, startPoint x: 625, startPoint y: 235, endPoint x: 590, endPoint y: 242, distance: 35.7
copy div "[EMAIL_ADDRESS][DOMAIN_NAME]"
click at [802, 52] on button "close" at bounding box center [806, 54] width 23 height 23
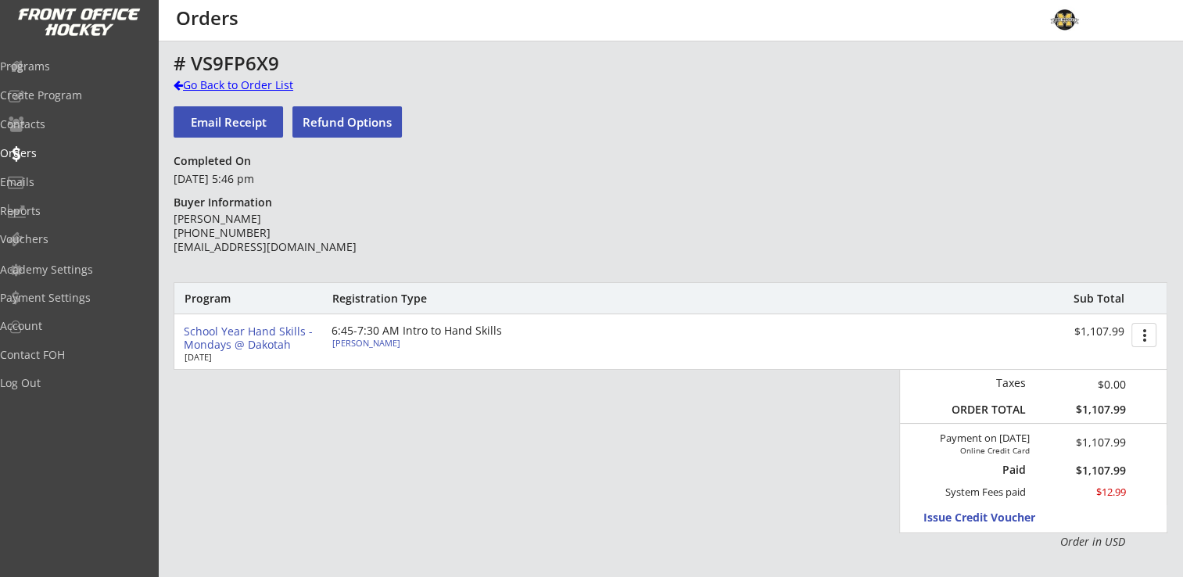
click at [217, 85] on div "Go Back to Order List" at bounding box center [254, 85] width 161 height 16
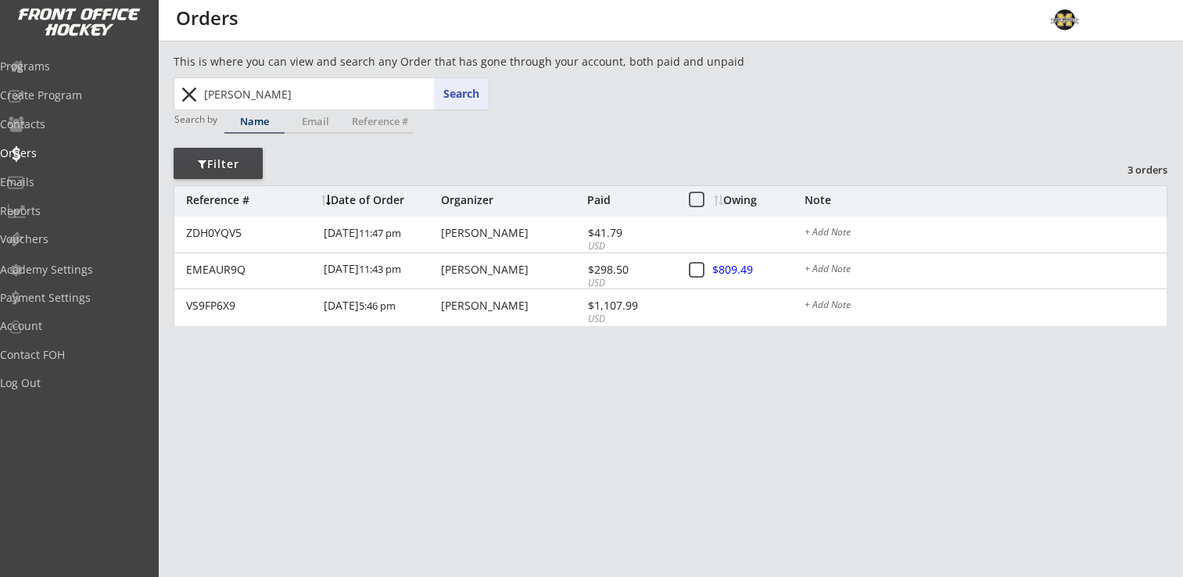
drag, startPoint x: 326, startPoint y: 91, endPoint x: 191, endPoint y: 115, distance: 137.5
click at [191, 115] on div "[PERSON_NAME] Search close Search by Name Email Reference #" at bounding box center [332, 110] width 316 height 66
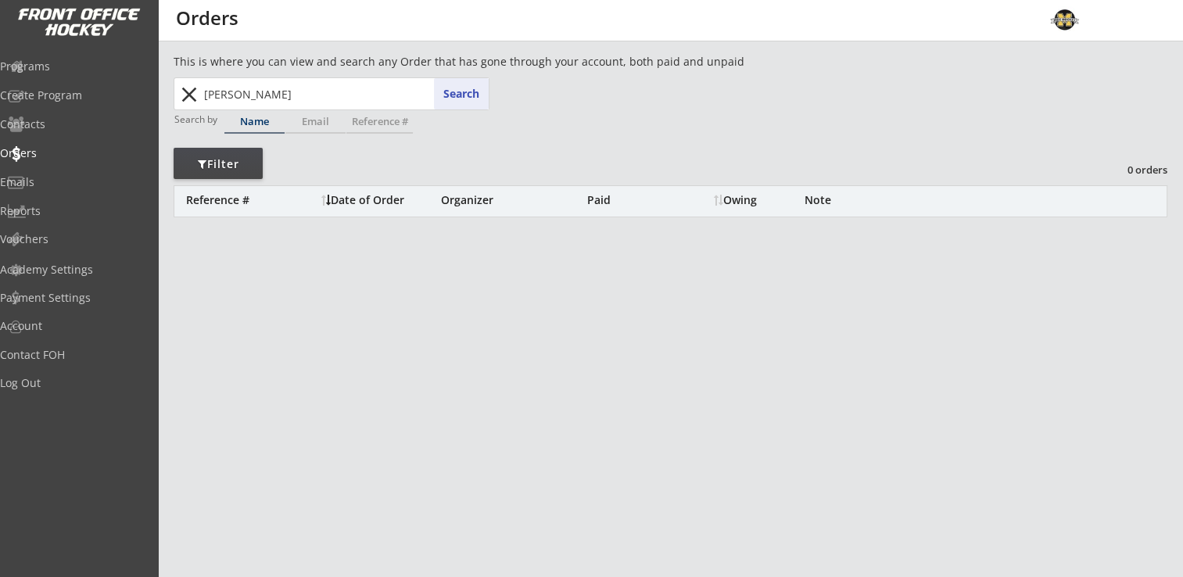
click at [226, 96] on input "[PERSON_NAME]" at bounding box center [345, 93] width 288 height 31
type input "eri"
type input "[PERSON_NAME]"
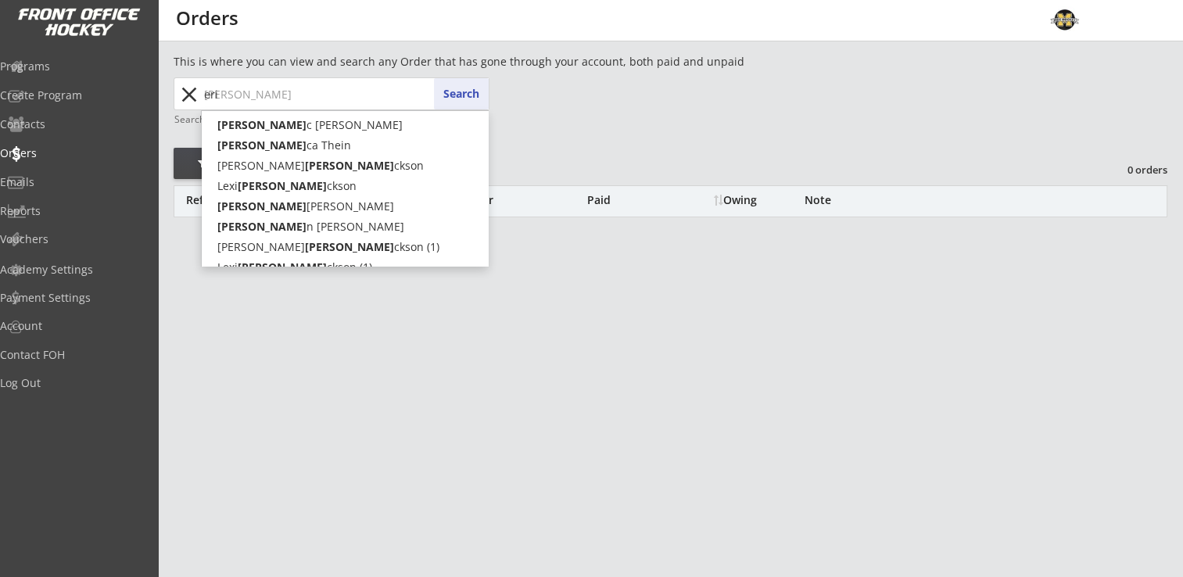
type input "er"
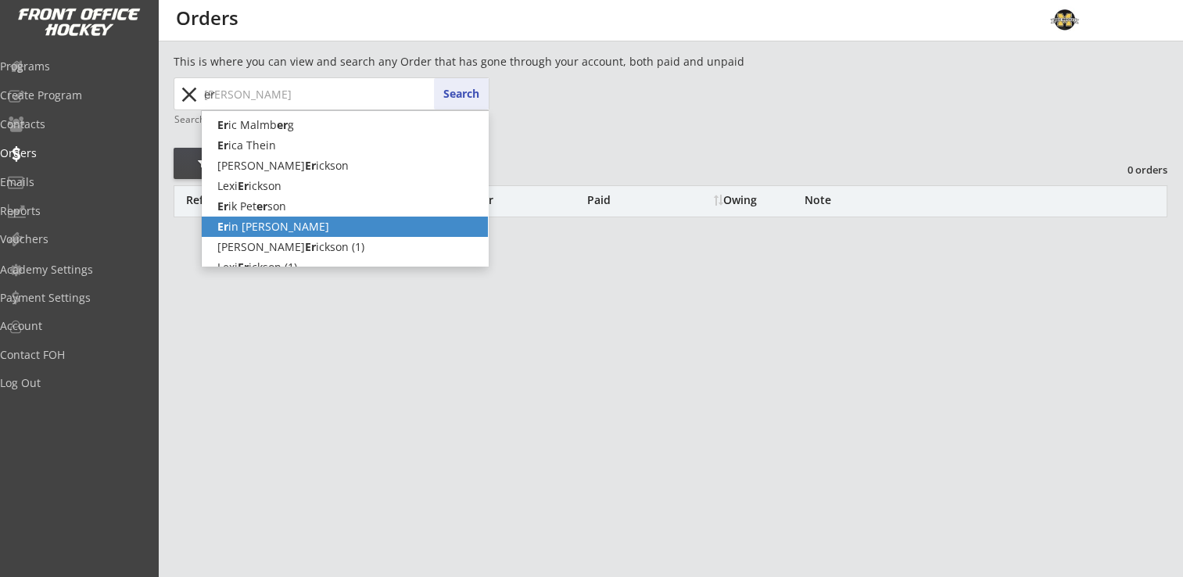
click at [267, 228] on p "Er in [PERSON_NAME]" at bounding box center [345, 227] width 286 height 20
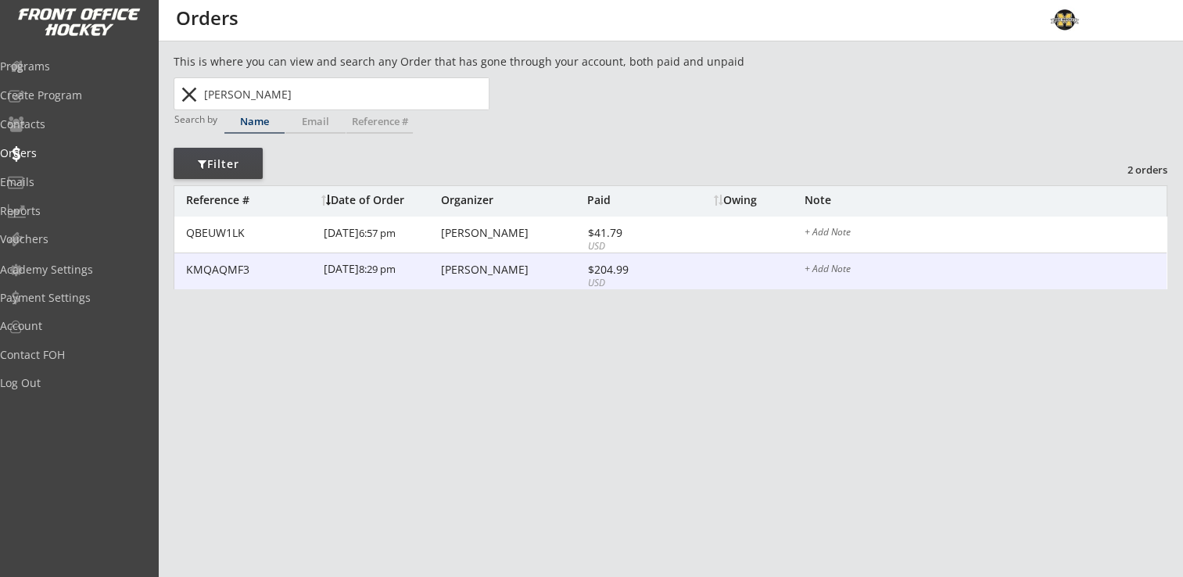
drag, startPoint x: 490, startPoint y: 263, endPoint x: 497, endPoint y: 261, distance: 8.0
click at [490, 264] on div "[PERSON_NAME]" at bounding box center [512, 269] width 142 height 11
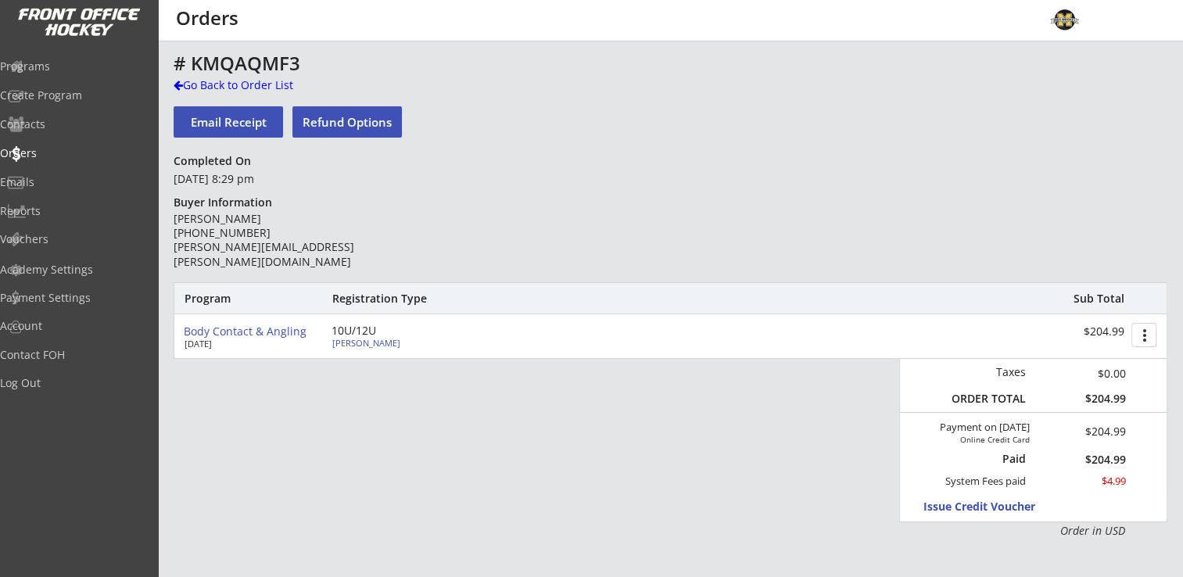
click at [375, 344] on div "[PERSON_NAME]" at bounding box center [419, 343] width 174 height 9
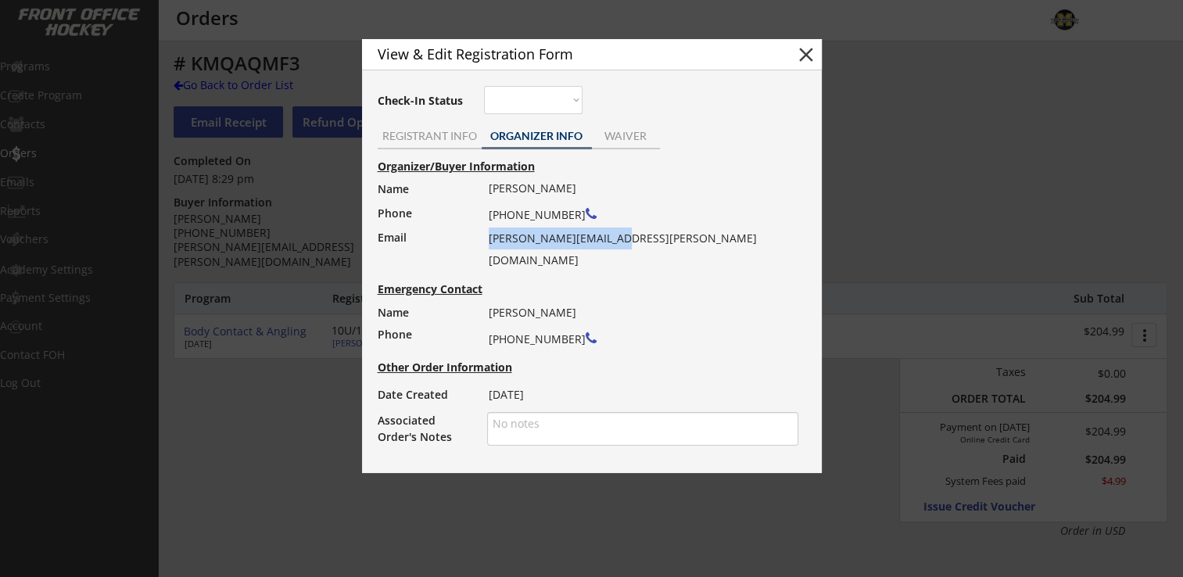
drag, startPoint x: 489, startPoint y: 242, endPoint x: 646, endPoint y: 238, distance: 157.3
click at [646, 238] on div "[PERSON_NAME] [PHONE_NUMBER] [PERSON_NAME][EMAIL_ADDRESS][PERSON_NAME][DOMAIN_N…" at bounding box center [639, 225] width 300 height 94
drag, startPoint x: 646, startPoint y: 238, endPoint x: 555, endPoint y: 242, distance: 90.9
copy div "[PERSON_NAME][EMAIL_ADDRESS][PERSON_NAME][DOMAIN_NAME]"
click at [806, 54] on button "close" at bounding box center [806, 54] width 23 height 23
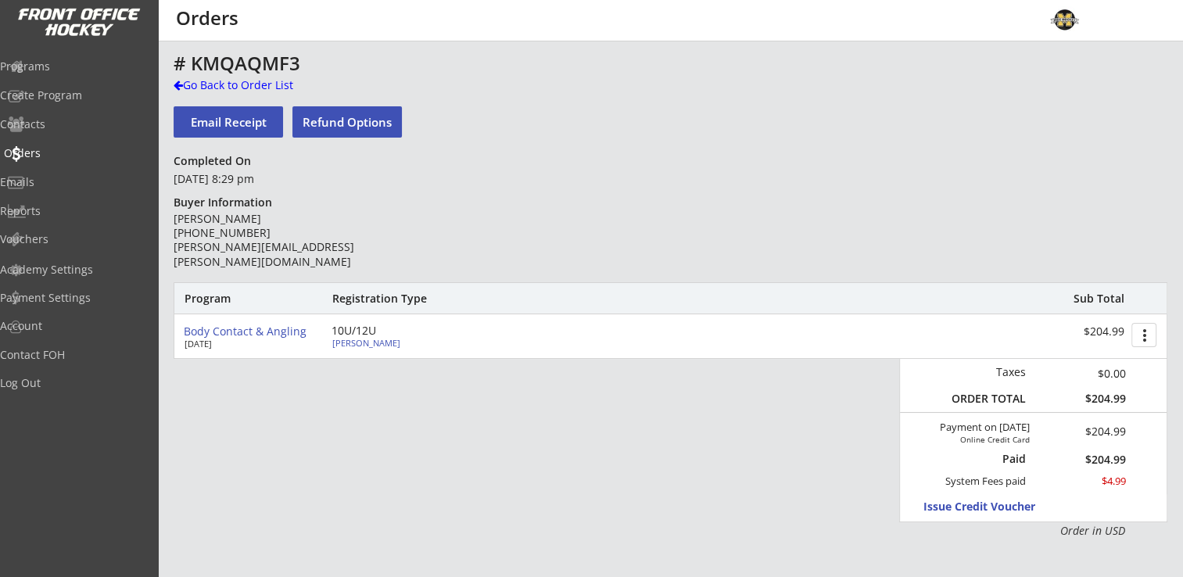
click at [58, 149] on div "Orders" at bounding box center [74, 153] width 141 height 11
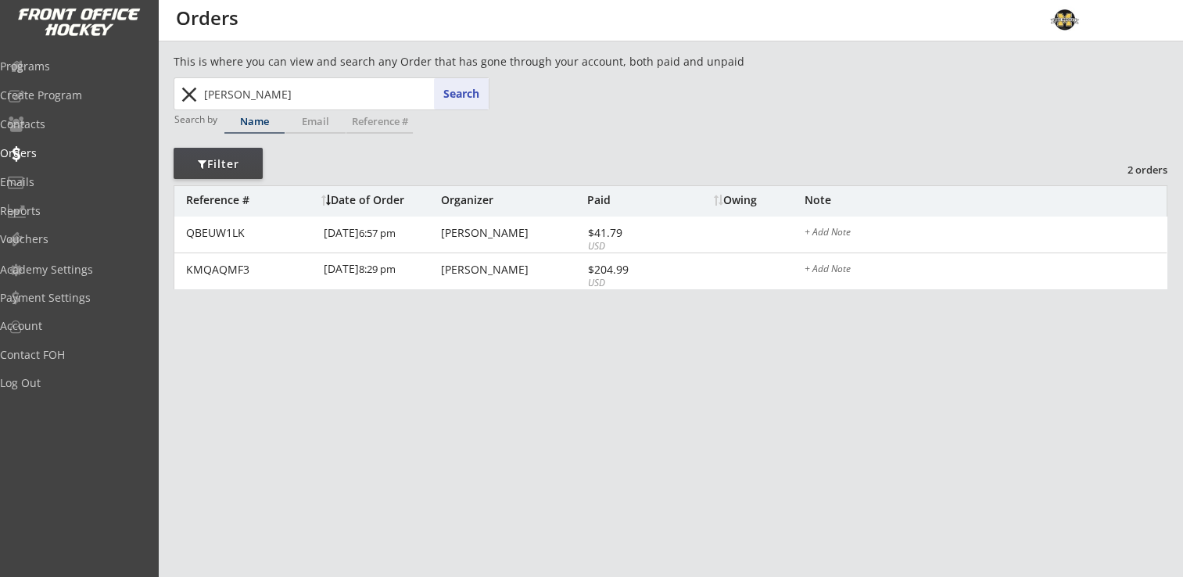
drag, startPoint x: 290, startPoint y: 90, endPoint x: 190, endPoint y: 98, distance: 100.4
click at [190, 98] on div "[PERSON_NAME] er Search close" at bounding box center [332, 93] width 313 height 31
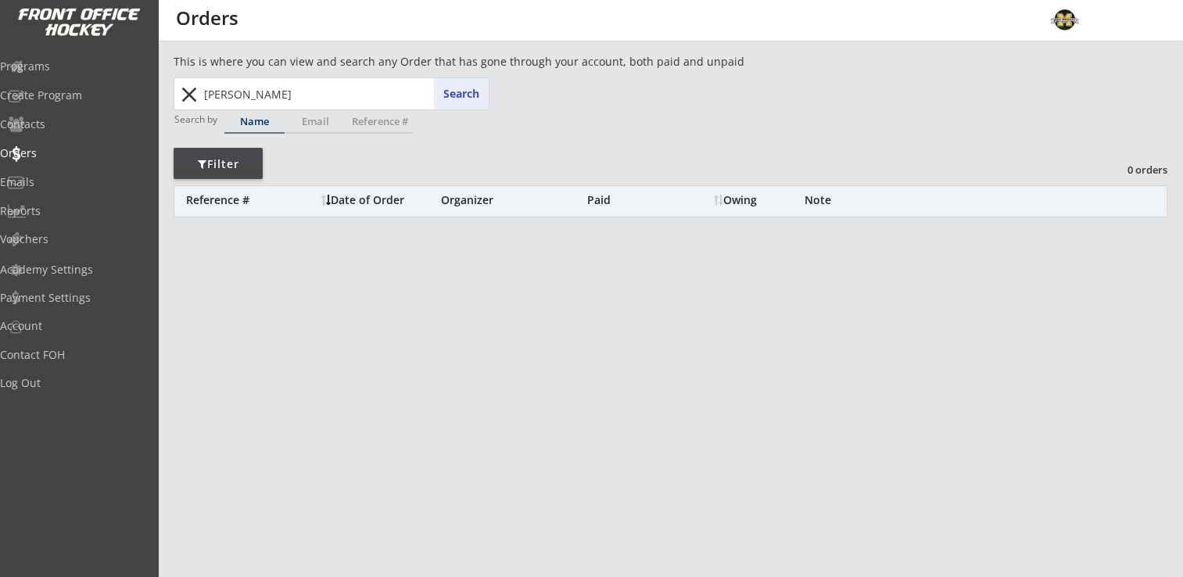
click at [305, 109] on input "[PERSON_NAME]" at bounding box center [345, 93] width 288 height 31
type input "[PERSON_NAME]"
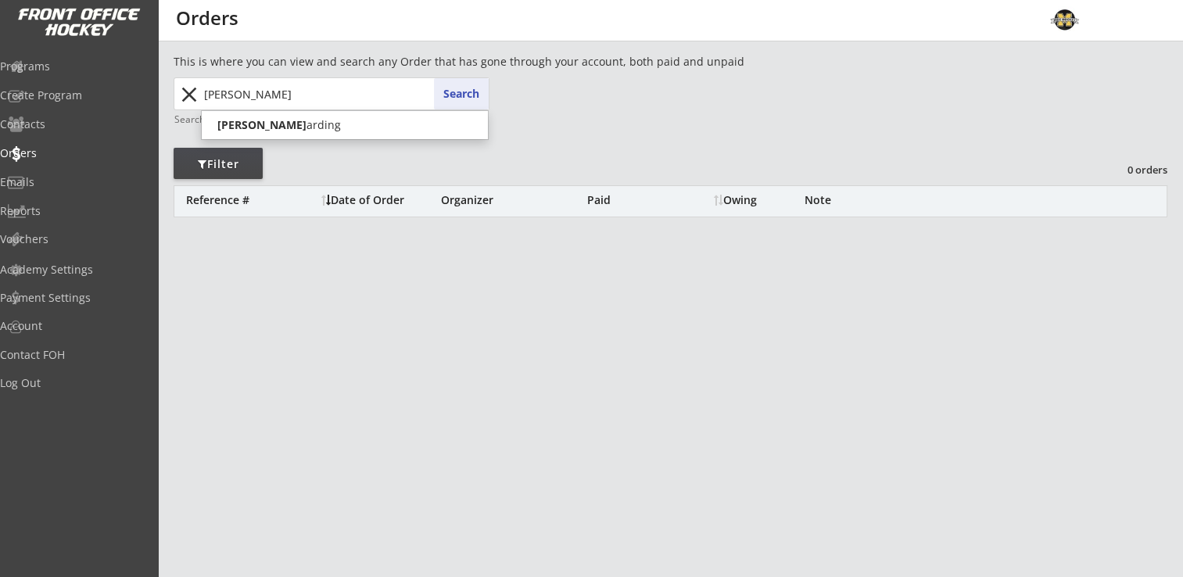
type input "[PERSON_NAME]"
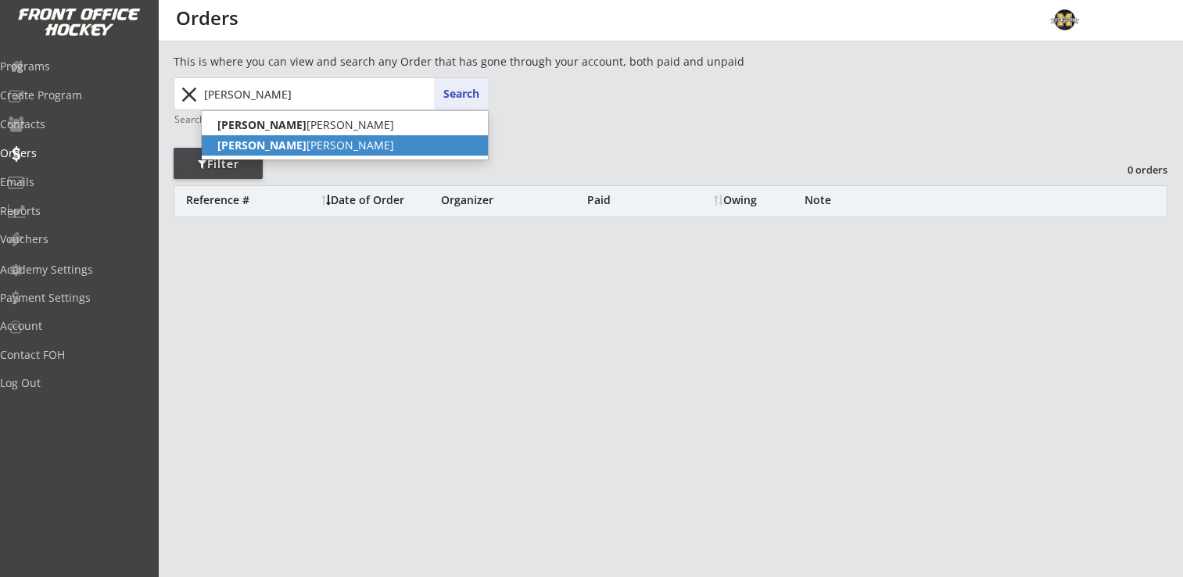
click at [269, 148] on p "[PERSON_NAME]" at bounding box center [345, 145] width 286 height 20
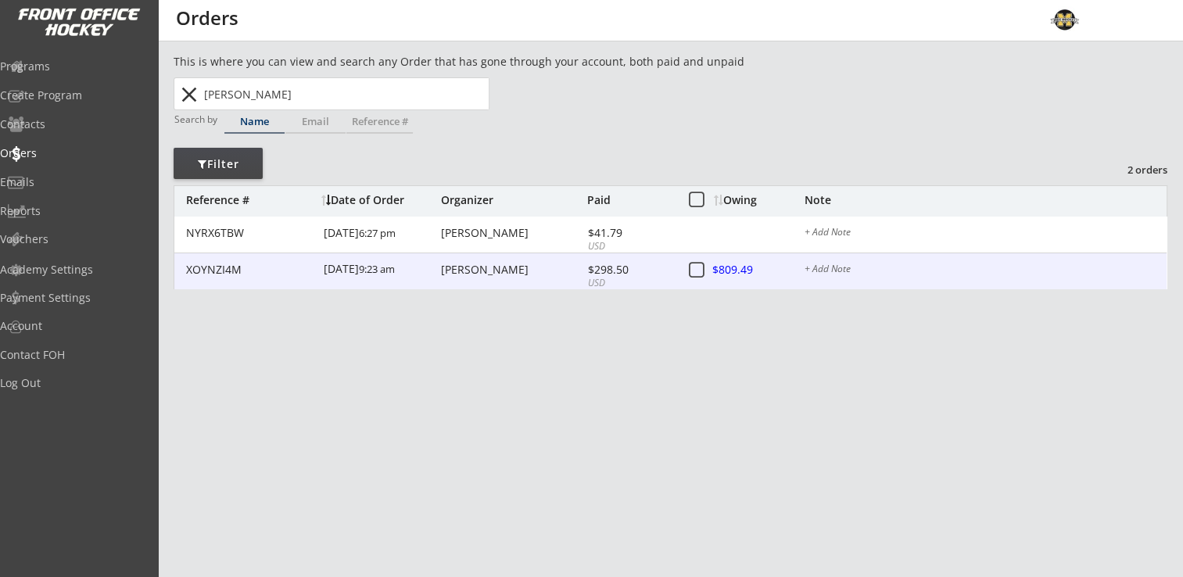
type input "[PERSON_NAME]"
click at [472, 267] on div "[PERSON_NAME]" at bounding box center [512, 269] width 142 height 11
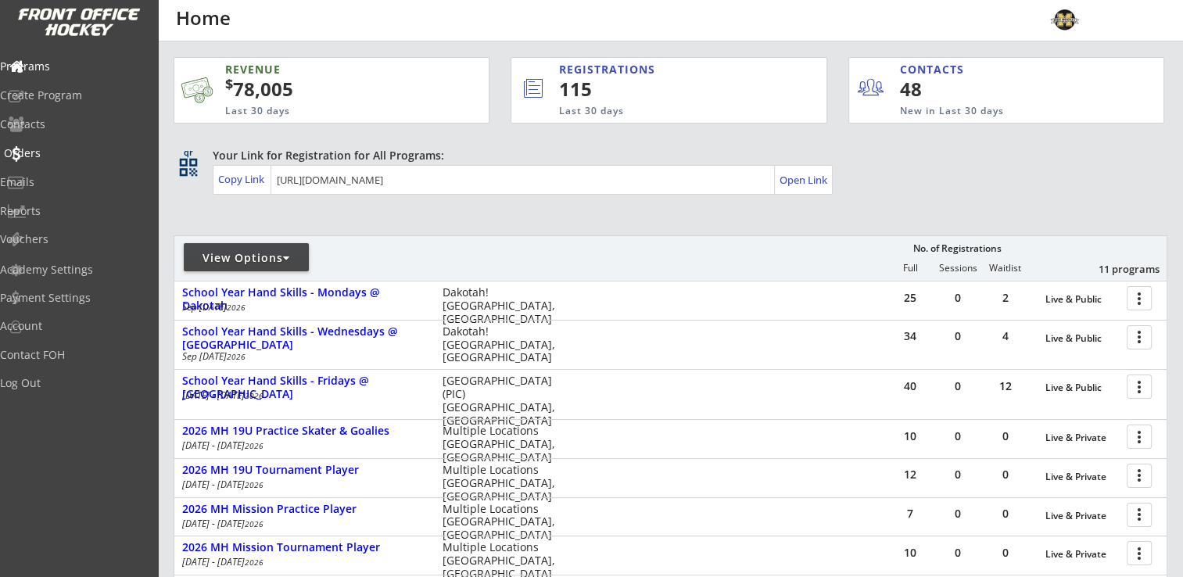
click at [53, 154] on div "Orders" at bounding box center [74, 153] width 141 height 11
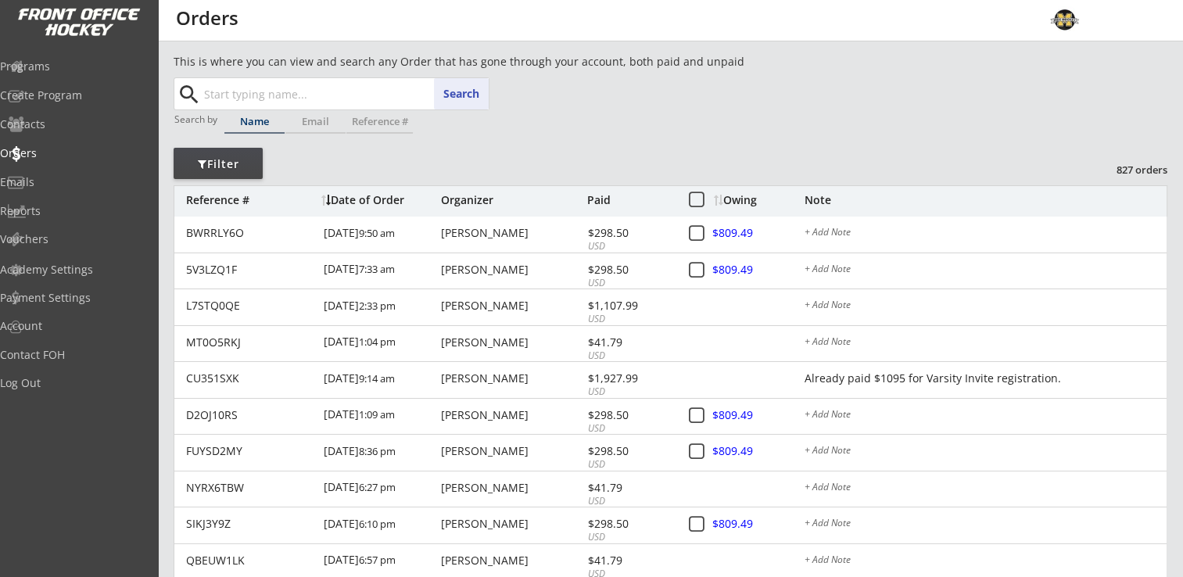
click at [326, 102] on input "text" at bounding box center [345, 93] width 288 height 31
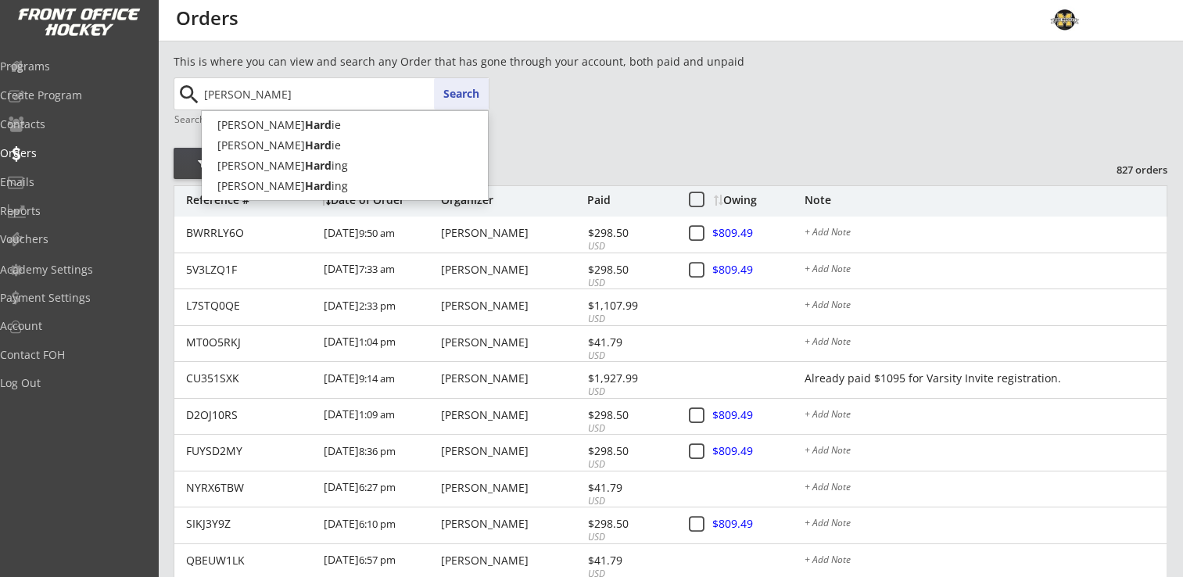
type input "[PERSON_NAME]"
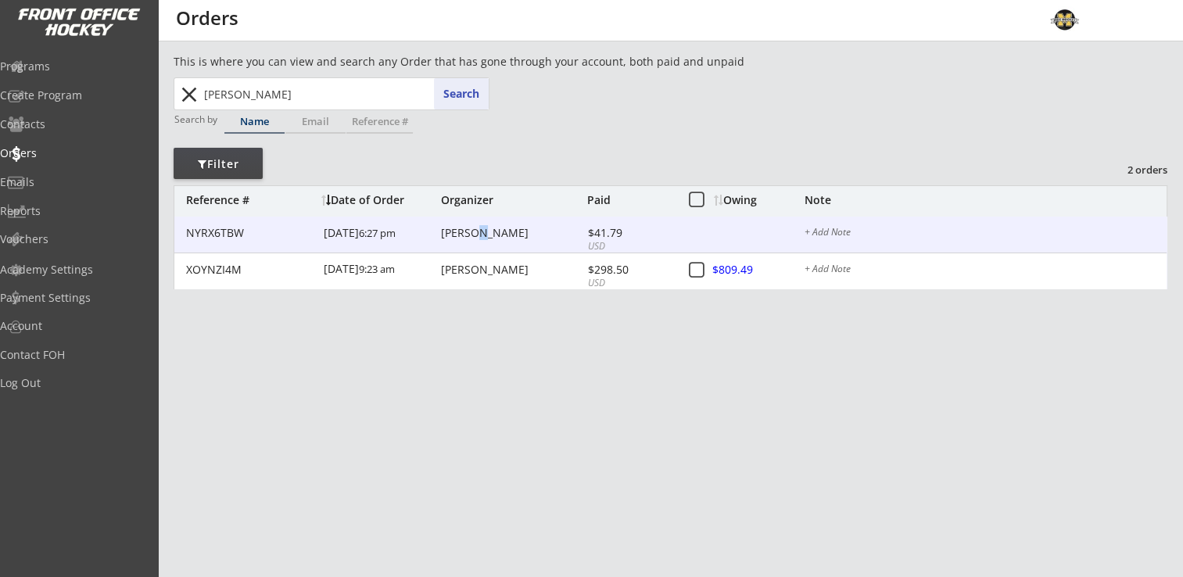
click at [482, 237] on div "[PERSON_NAME]" at bounding box center [512, 233] width 142 height 11
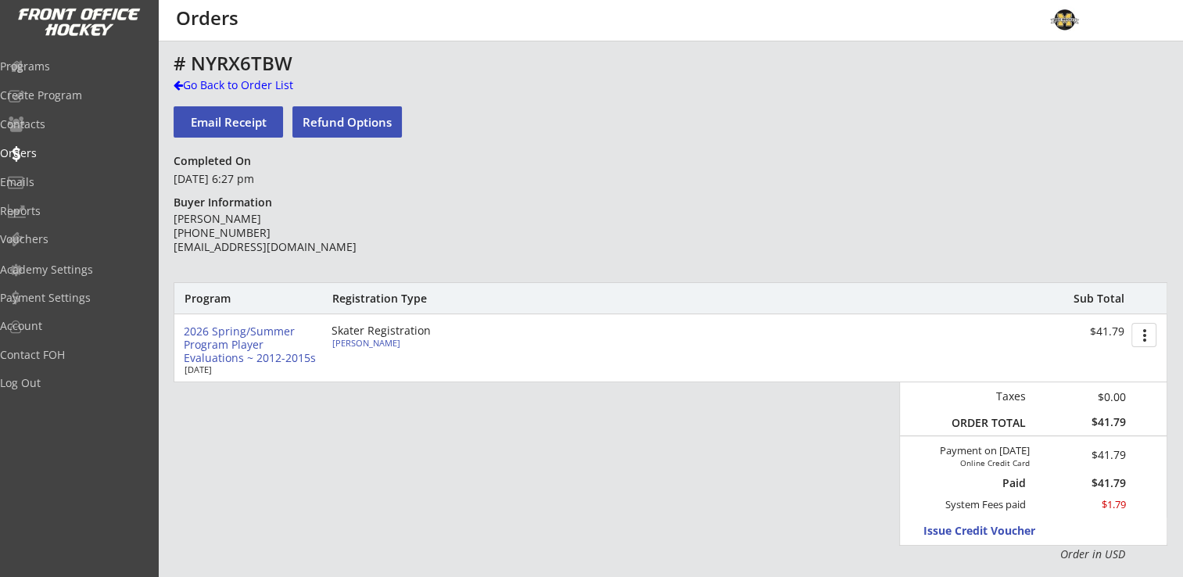
drag, startPoint x: 482, startPoint y: 237, endPoint x: 390, endPoint y: 348, distance: 143.9
click at [379, 343] on div "[PERSON_NAME]" at bounding box center [419, 343] width 174 height 9
select select ""Forward""
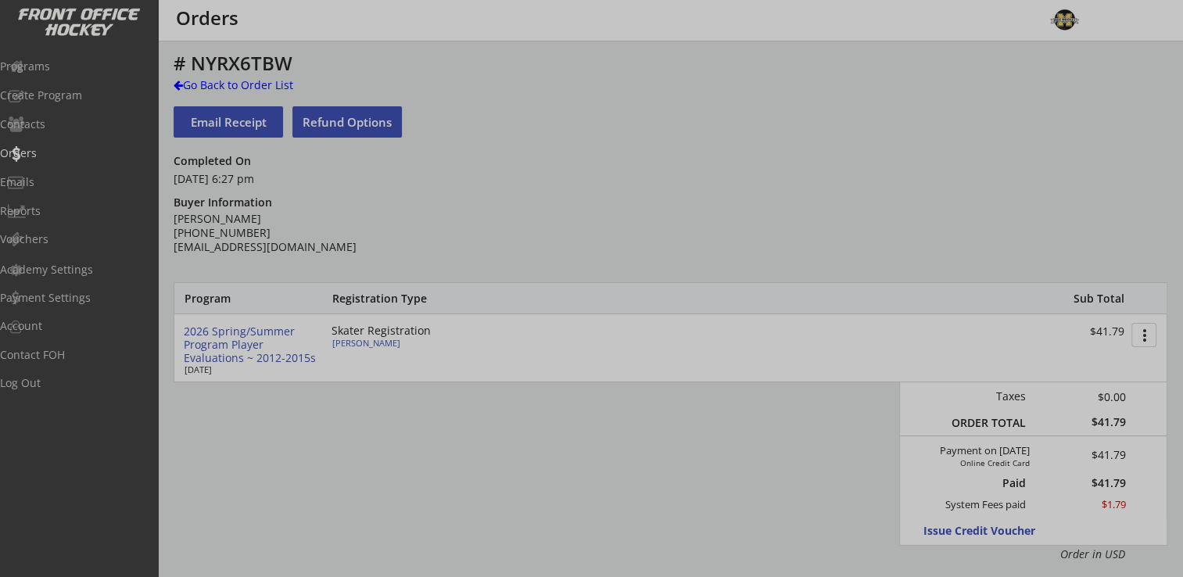
type input "[DEMOGRAPHIC_DATA]"
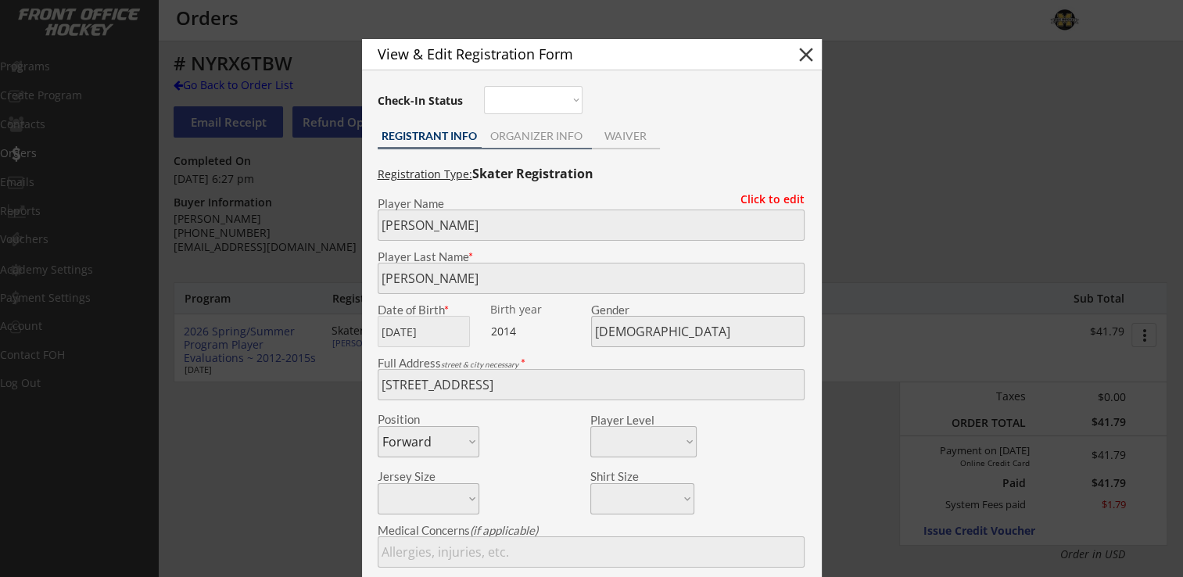
click at [535, 135] on div "ORGANIZER INFO" at bounding box center [537, 136] width 110 height 11
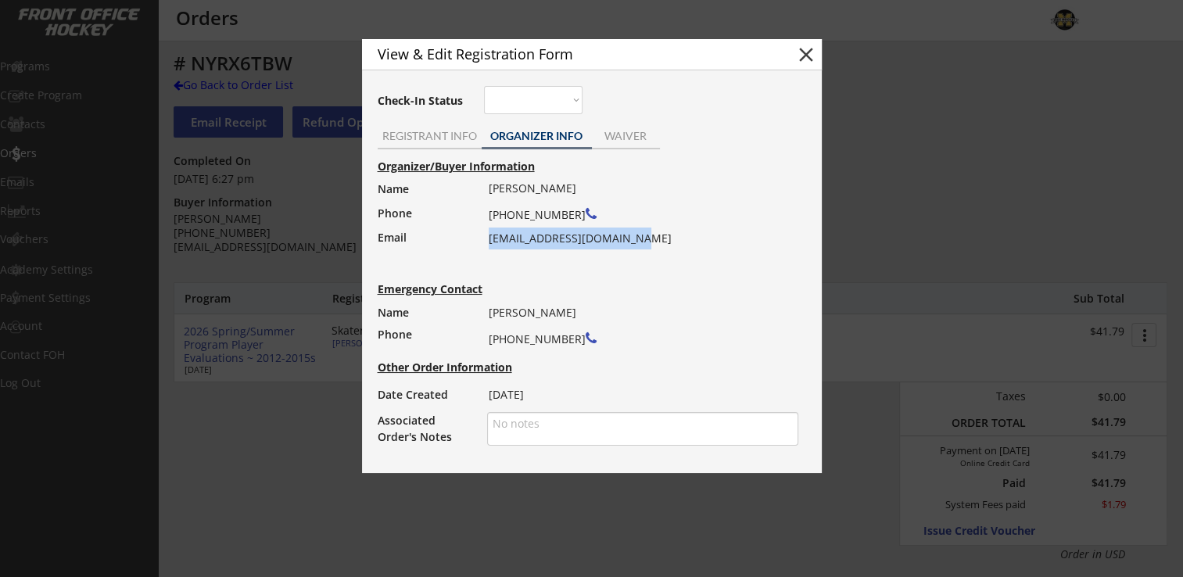
drag, startPoint x: 489, startPoint y: 236, endPoint x: 641, endPoint y: 236, distance: 152.5
click at [641, 236] on div "Ted Harding (612) 619-0450 ted_harding2000@yahoo.com" at bounding box center [639, 214] width 300 height 72
drag, startPoint x: 641, startPoint y: 236, endPoint x: 613, endPoint y: 240, distance: 28.4
copy div "[EMAIL_ADDRESS][DOMAIN_NAME]"
